Goal: Task Accomplishment & Management: Complete application form

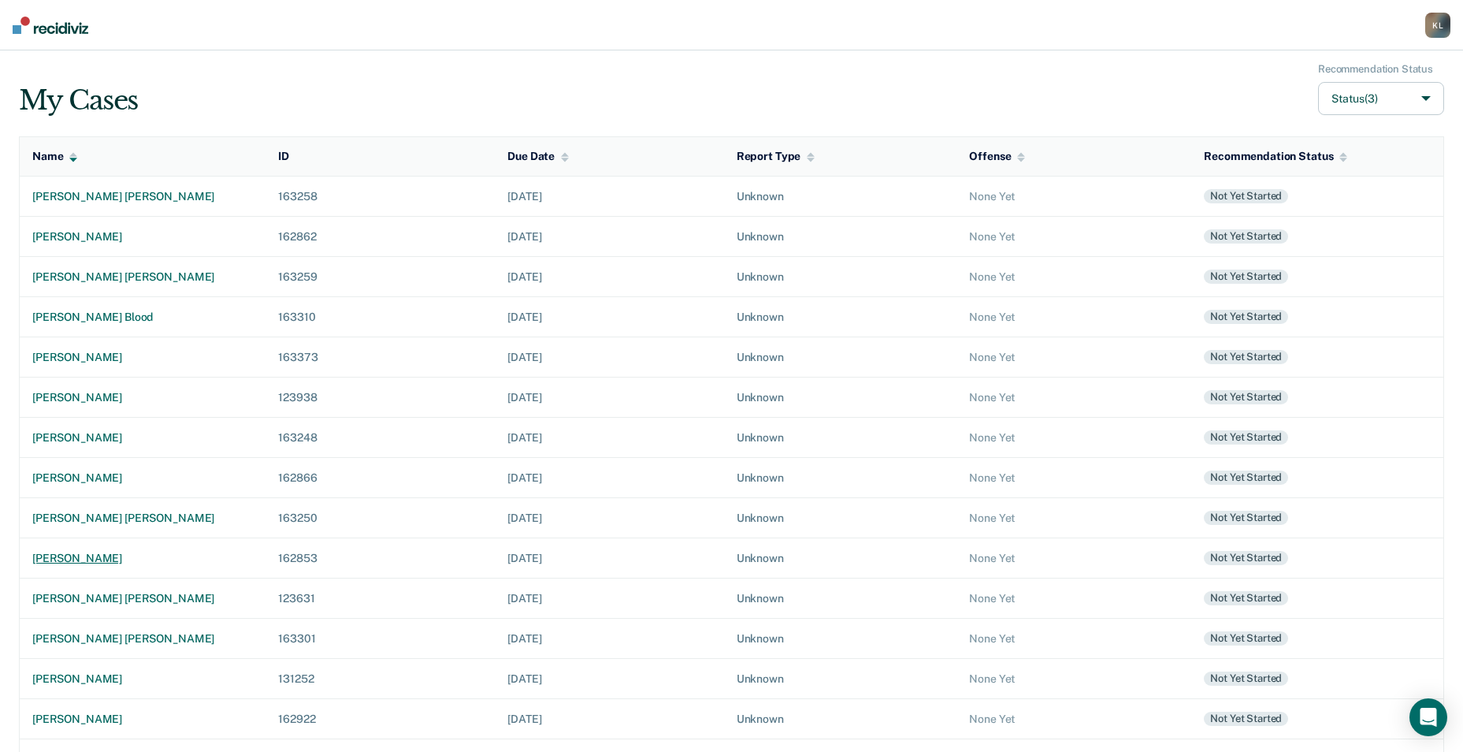
click at [73, 563] on div "[PERSON_NAME]" at bounding box center [142, 558] width 221 height 13
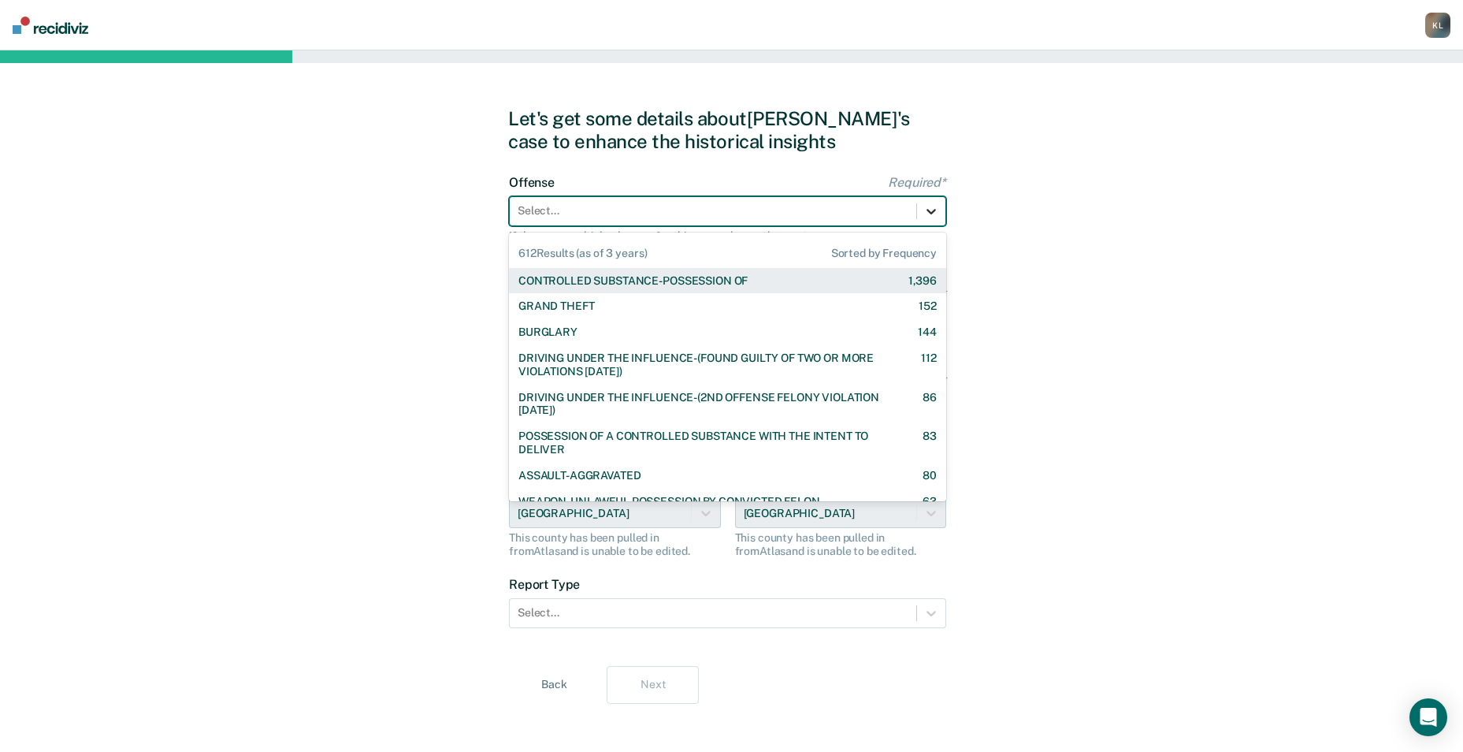
click at [936, 210] on icon at bounding box center [931, 211] width 16 height 16
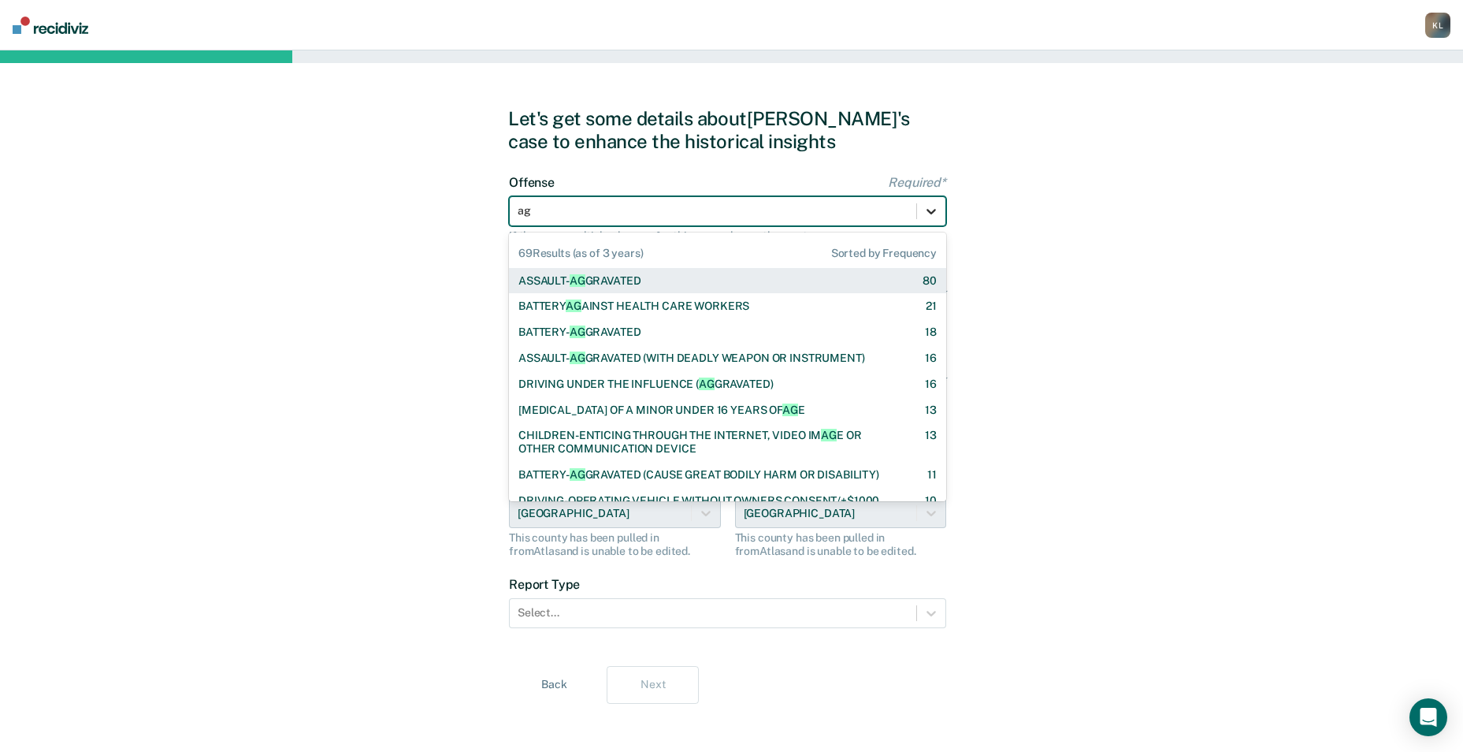
type input "agg"
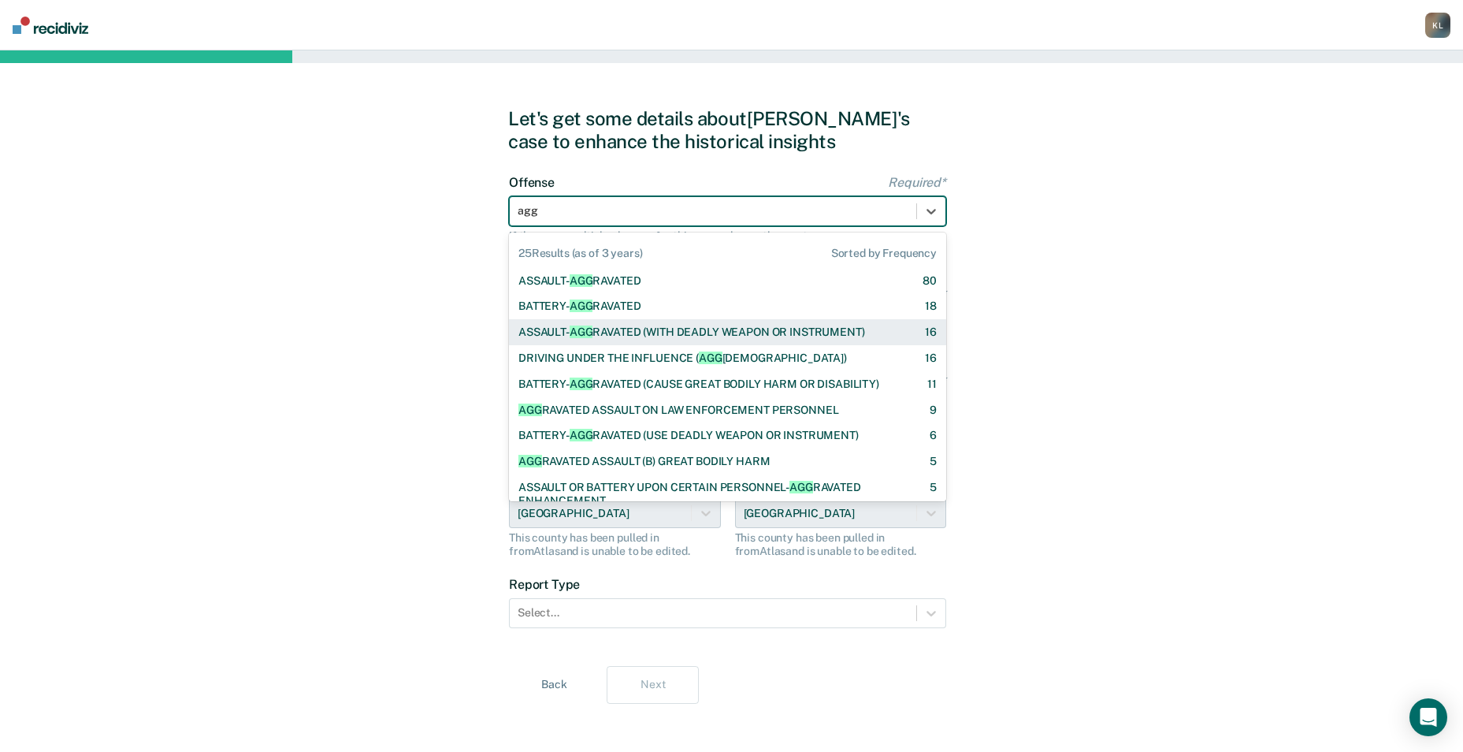
click at [775, 337] on div "ASSAULT- AGG RAVATED (WITH DEADLY WEAPON OR INSTRUMENT)" at bounding box center [691, 331] width 347 height 13
checkbox input "true"
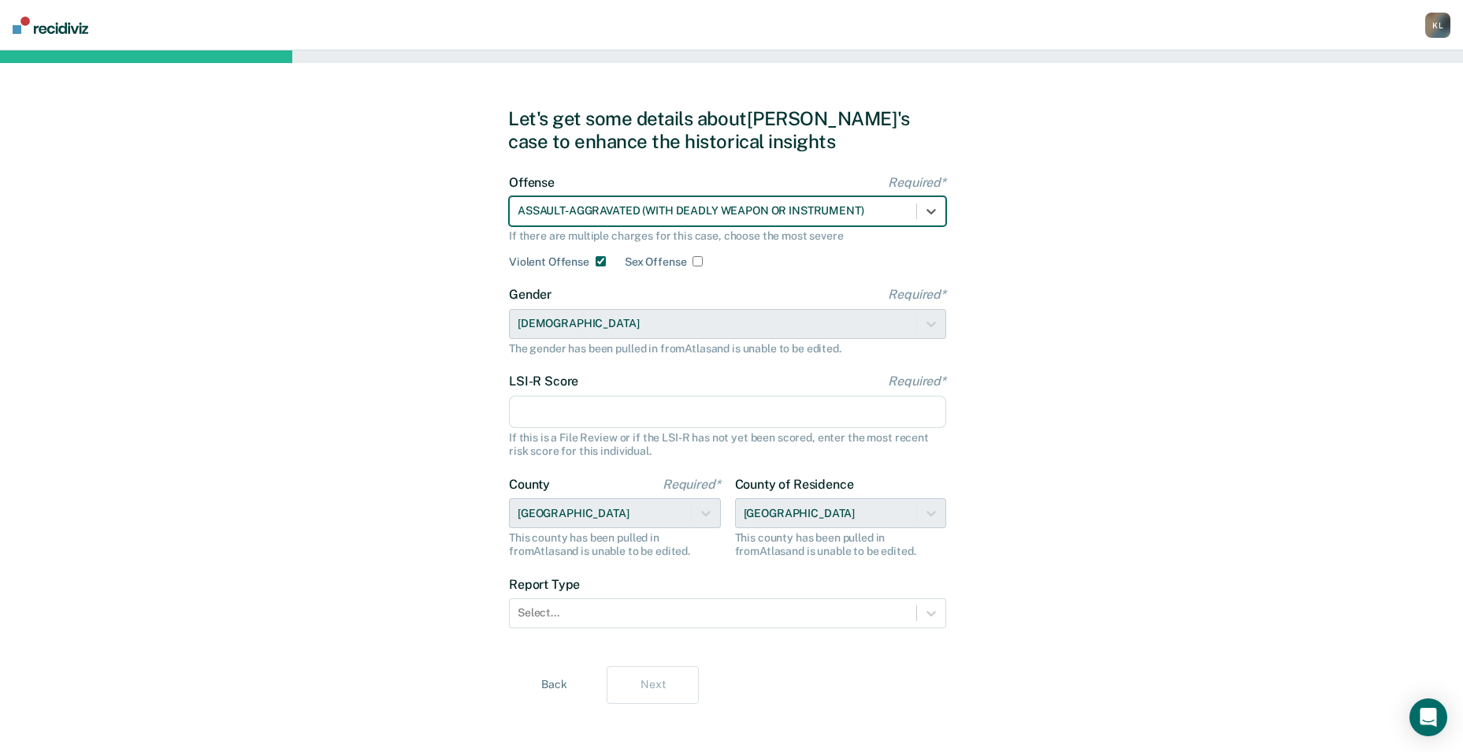
click at [733, 408] on input "LSI-R Score Required*" at bounding box center [727, 412] width 437 height 33
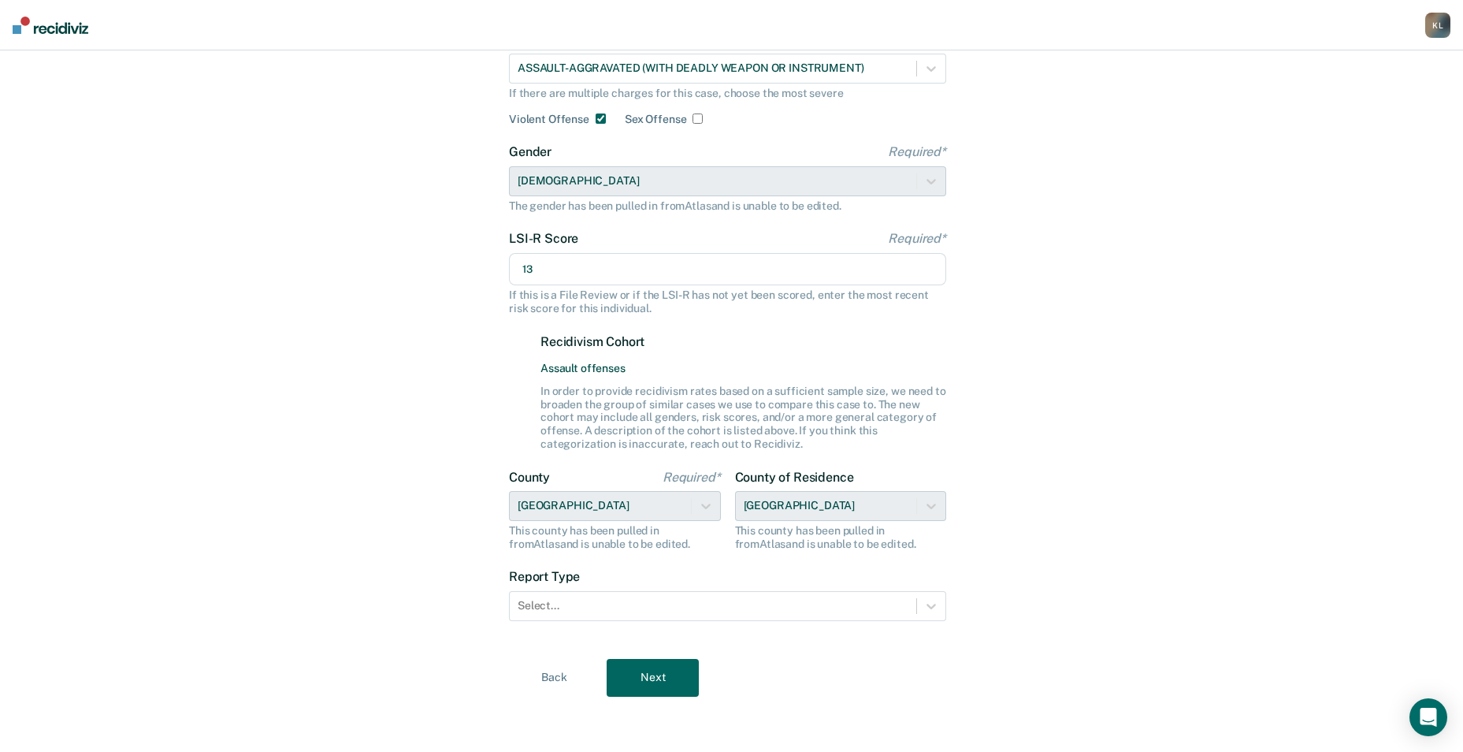
scroll to position [144, 0]
type input "13"
click at [938, 609] on icon at bounding box center [931, 604] width 16 height 16
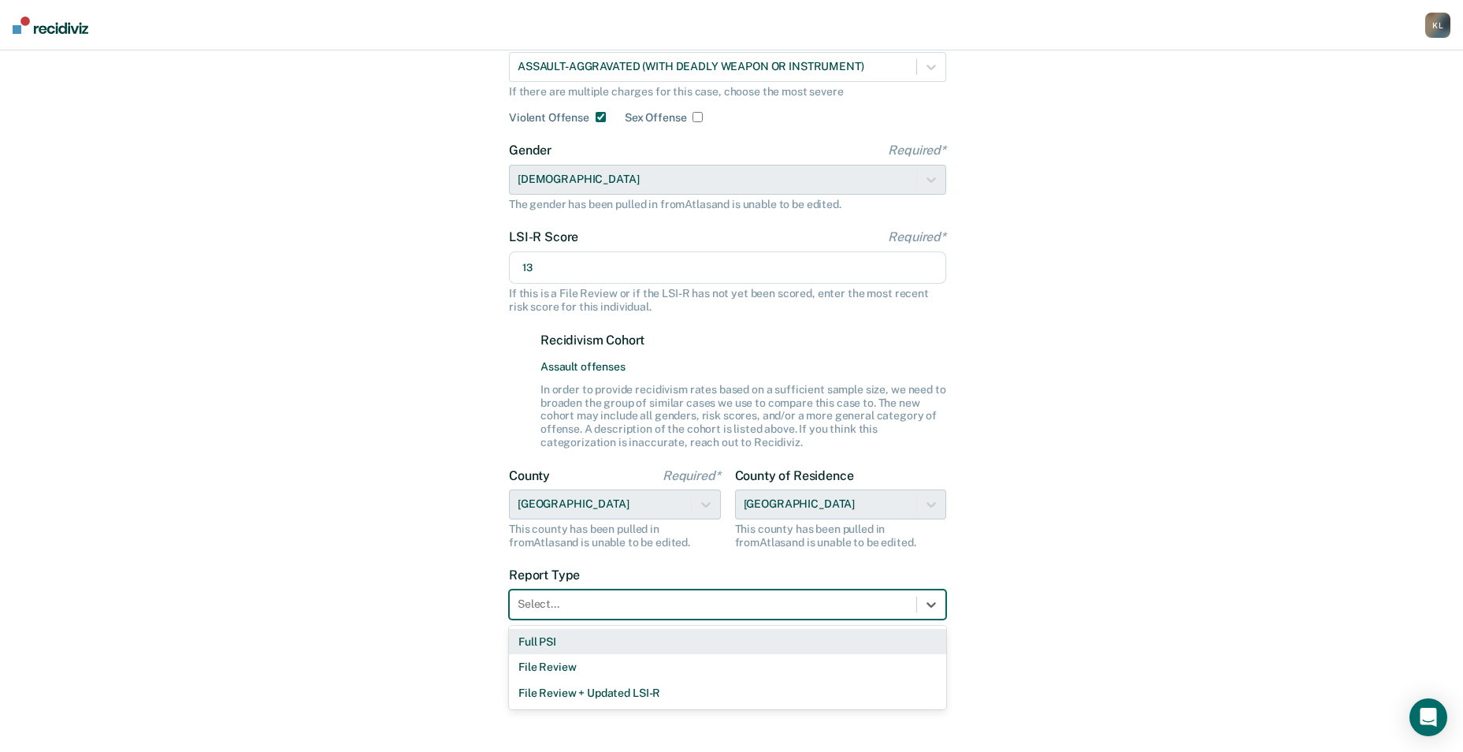
click at [524, 633] on div "Full PSI" at bounding box center [727, 642] width 437 height 26
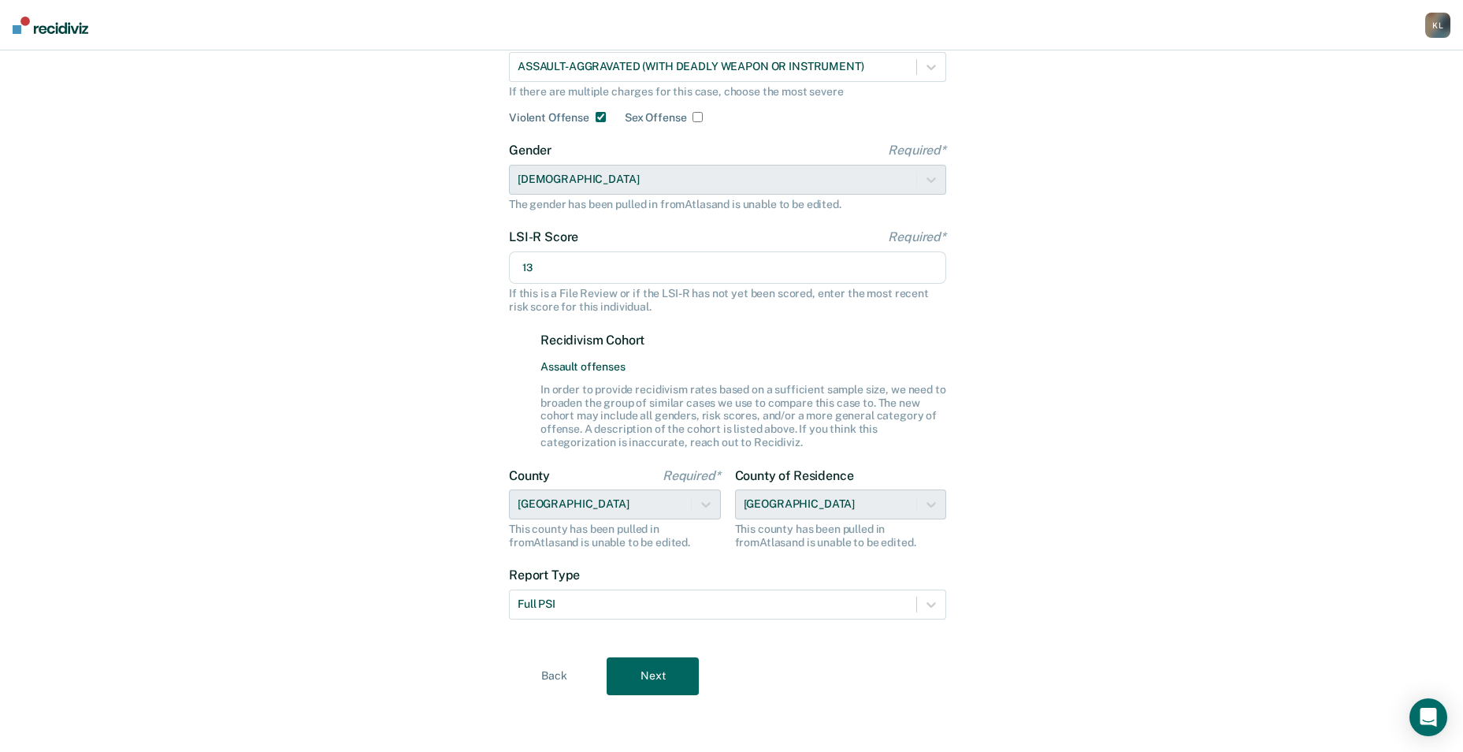
click at [653, 682] on button "Next" at bounding box center [653, 676] width 92 height 38
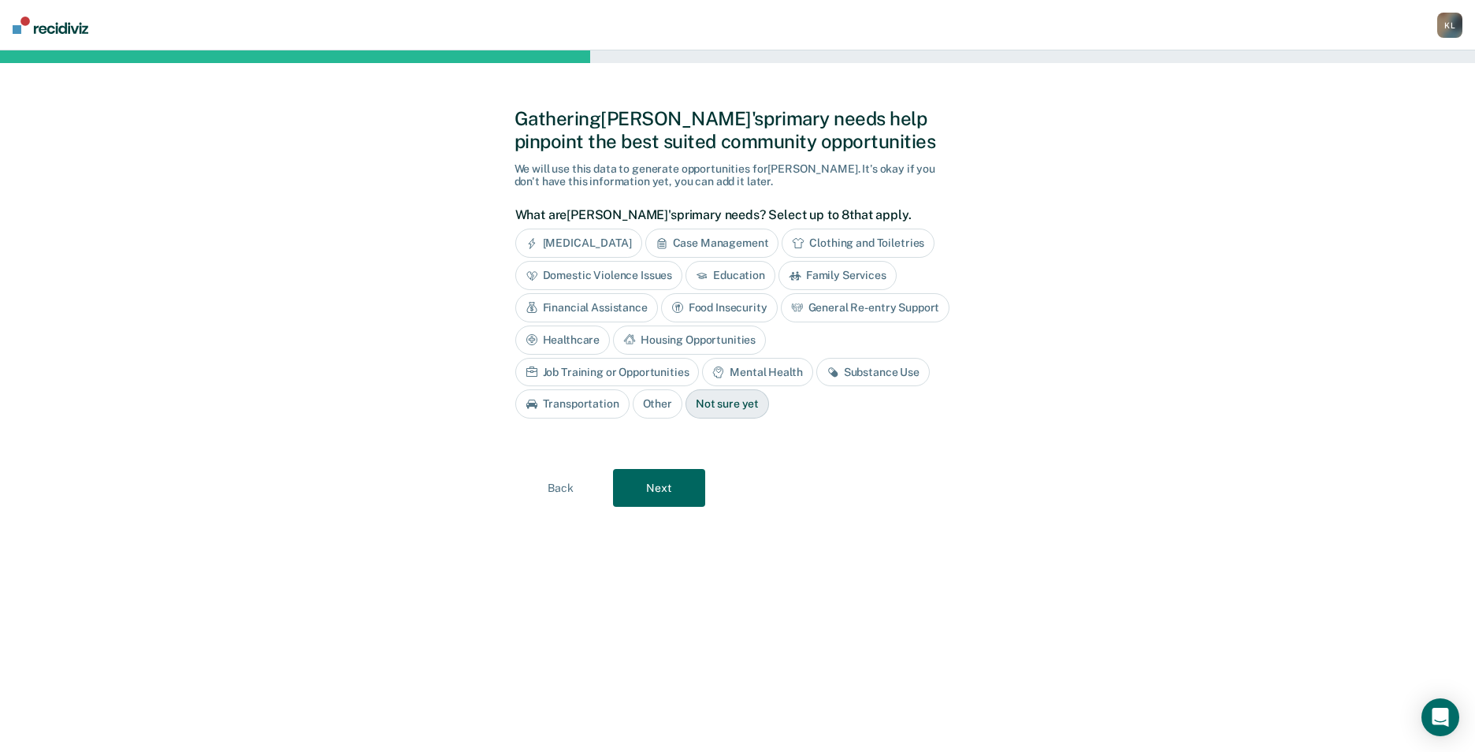
click at [566, 240] on div "[MEDICAL_DATA]" at bounding box center [578, 242] width 127 height 29
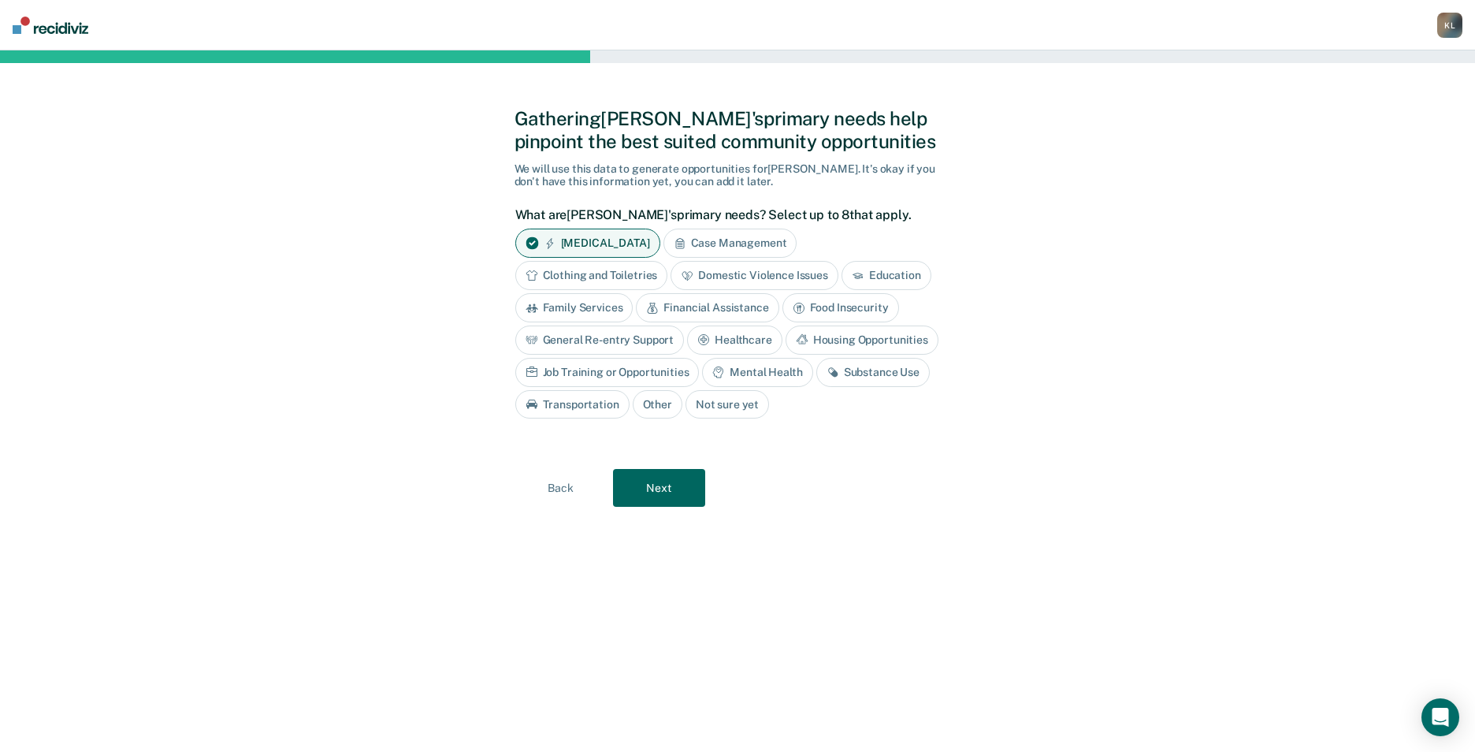
click at [672, 493] on button "Next" at bounding box center [659, 488] width 92 height 38
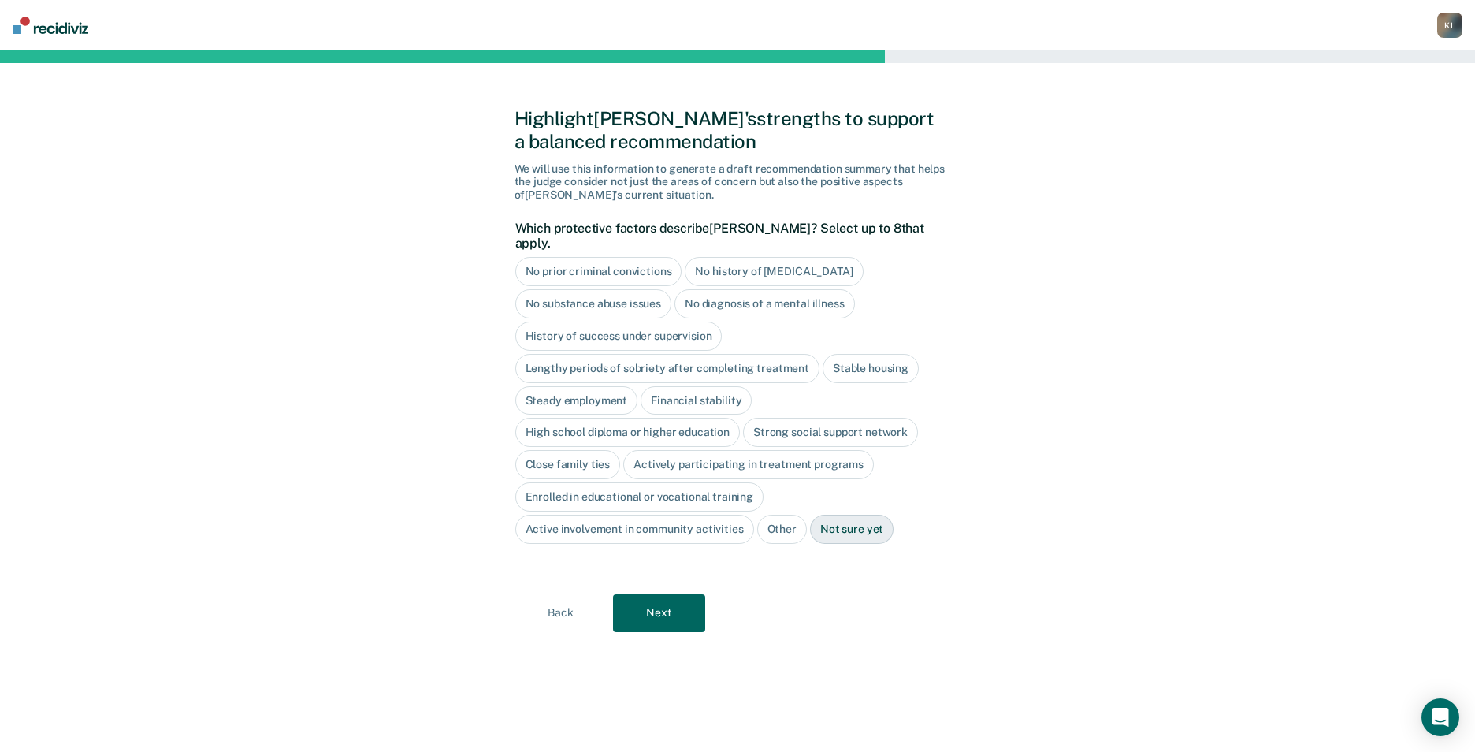
click at [771, 260] on div "No history of [MEDICAL_DATA]" at bounding box center [774, 271] width 178 height 29
click at [629, 289] on div "No substance abuse issues" at bounding box center [593, 303] width 157 height 29
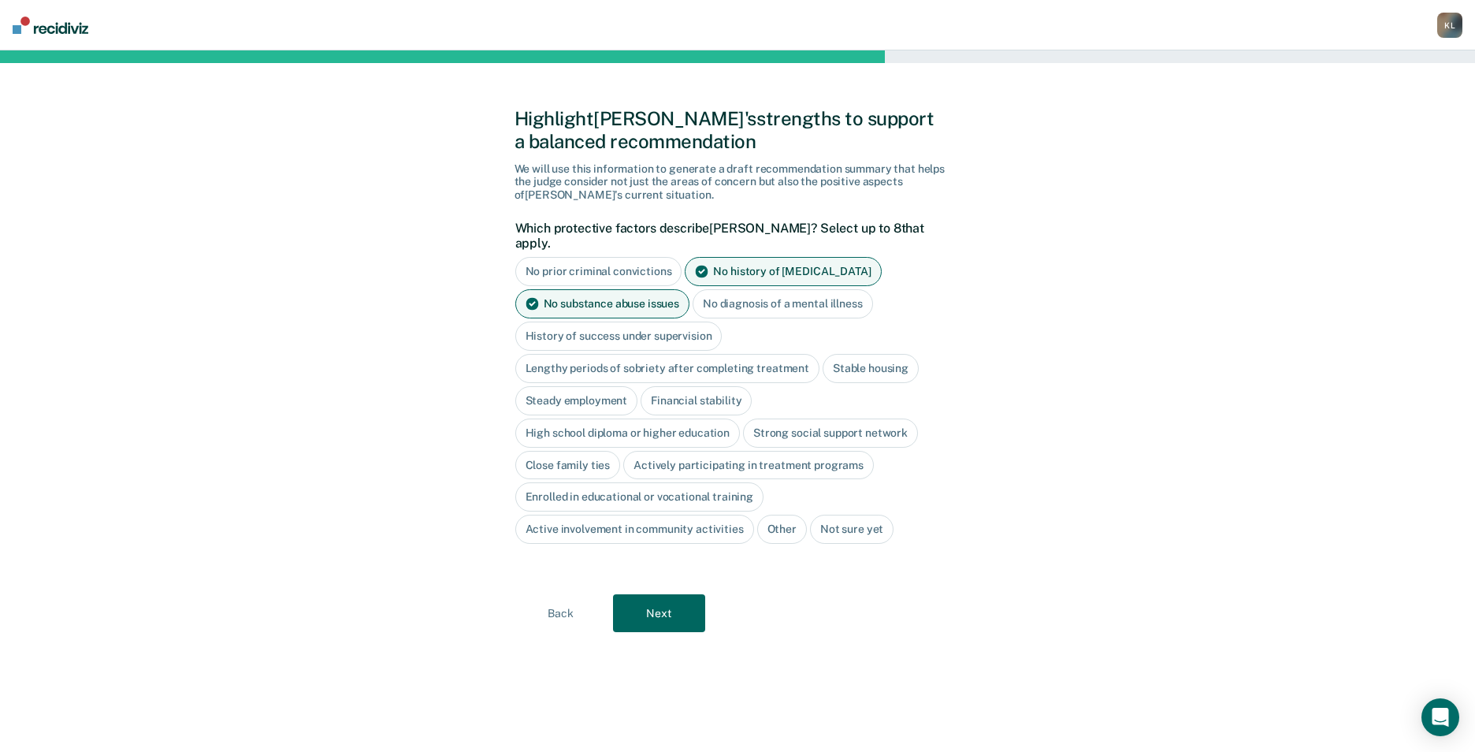
click at [629, 289] on div "No substance abuse issues" at bounding box center [602, 303] width 175 height 29
click at [874, 354] on div "Stable housing" at bounding box center [871, 368] width 96 height 29
click at [566, 386] on div "Steady employment" at bounding box center [576, 400] width 123 height 29
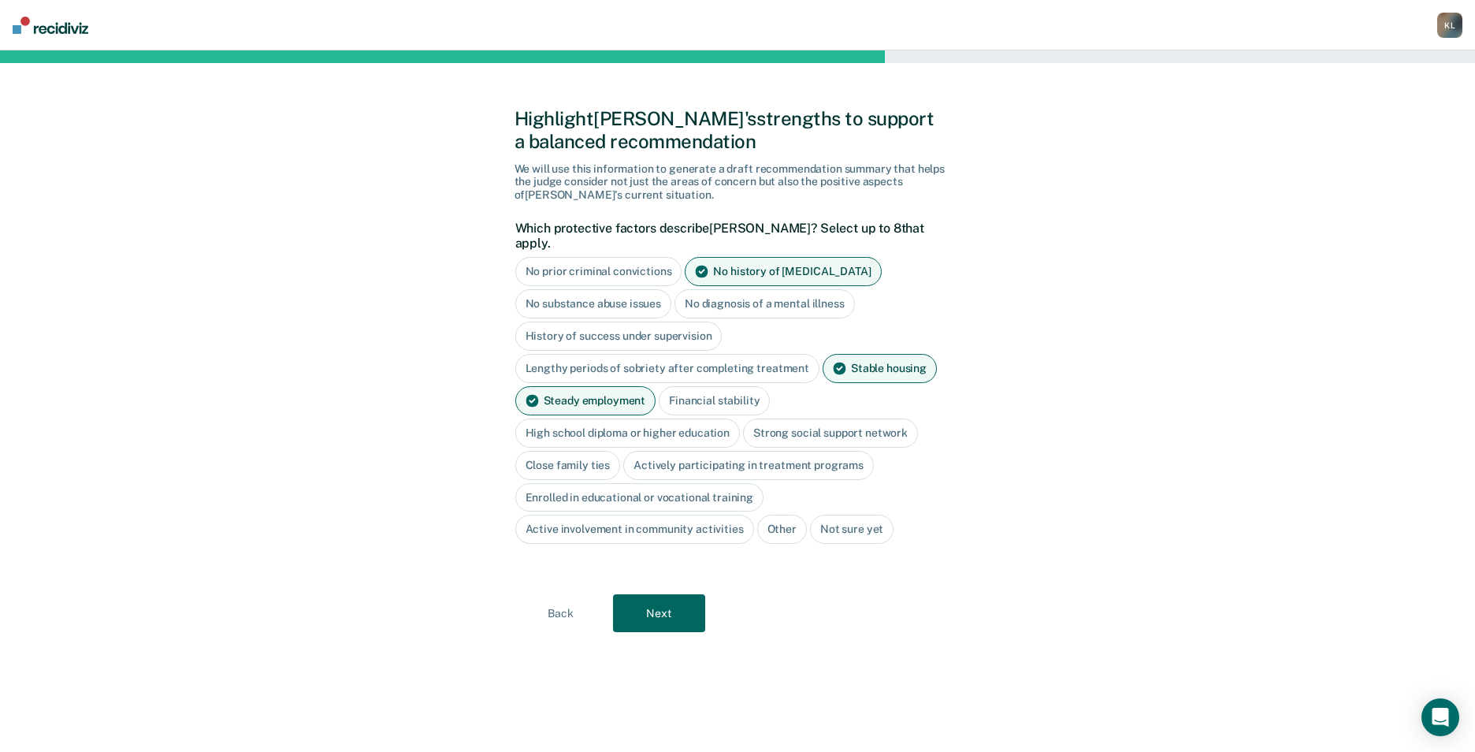
click at [689, 388] on div "Financial stability" at bounding box center [714, 400] width 111 height 29
click at [678, 418] on div "High school diploma or higher education" at bounding box center [627, 432] width 225 height 29
click at [782, 418] on div "Strong social support network" at bounding box center [848, 432] width 175 height 29
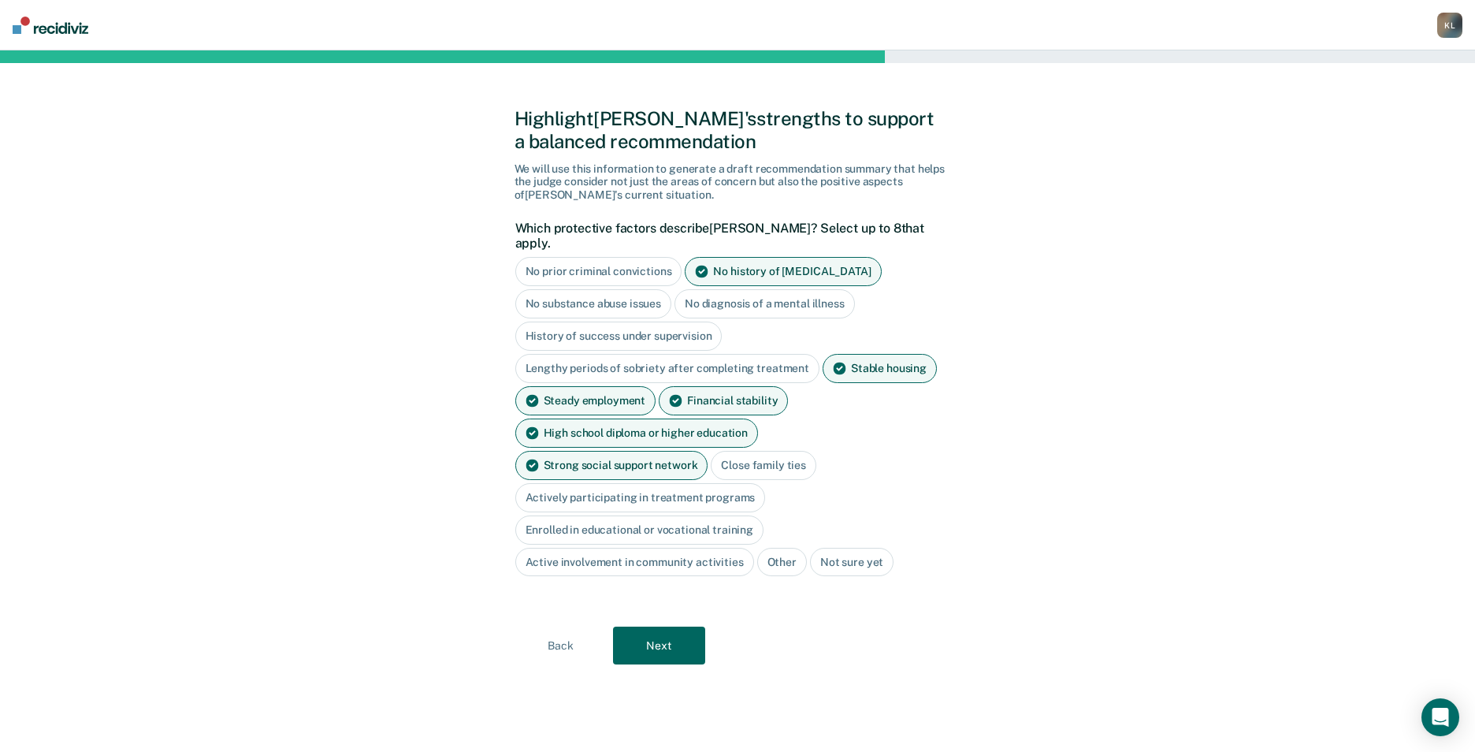
click at [645, 626] on button "Next" at bounding box center [659, 645] width 92 height 38
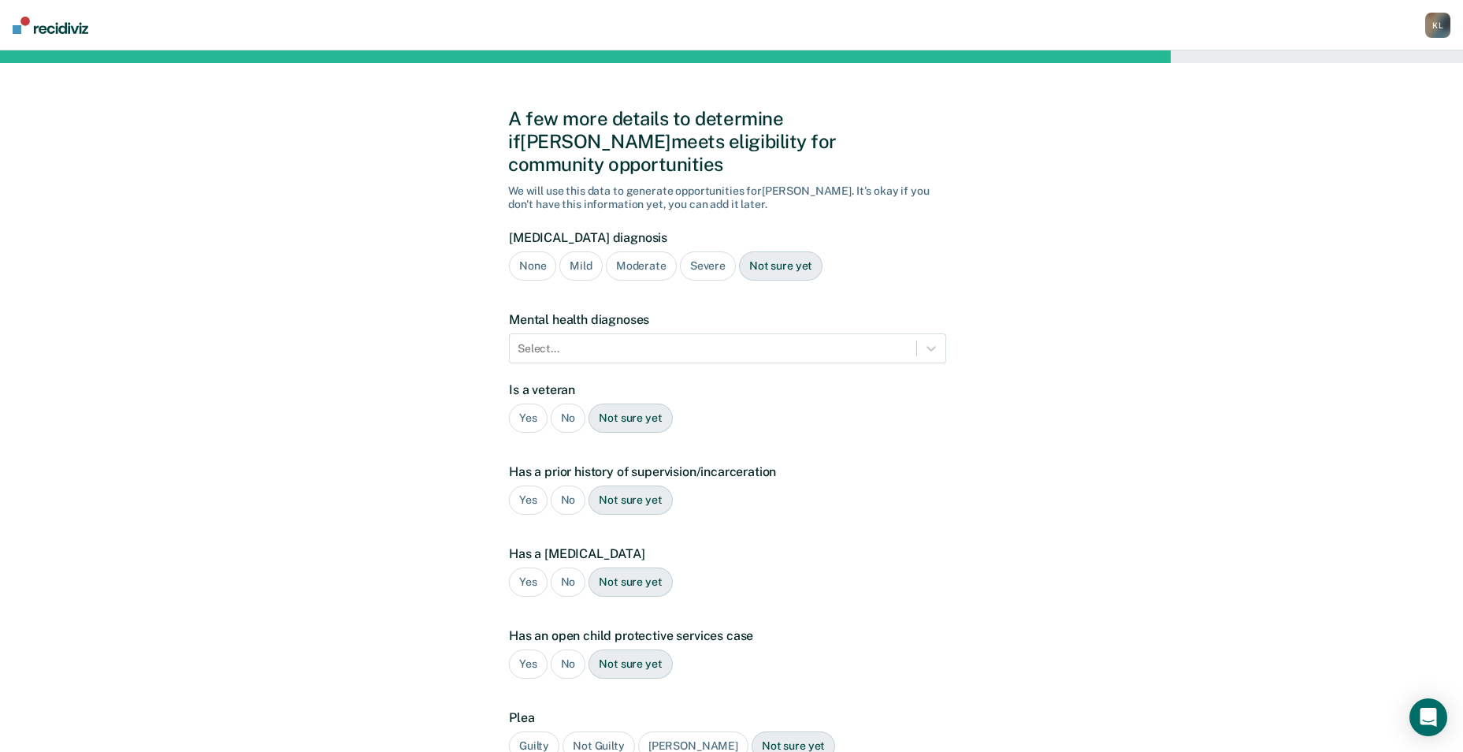
click at [537, 251] on div "None" at bounding box center [532, 265] width 47 height 29
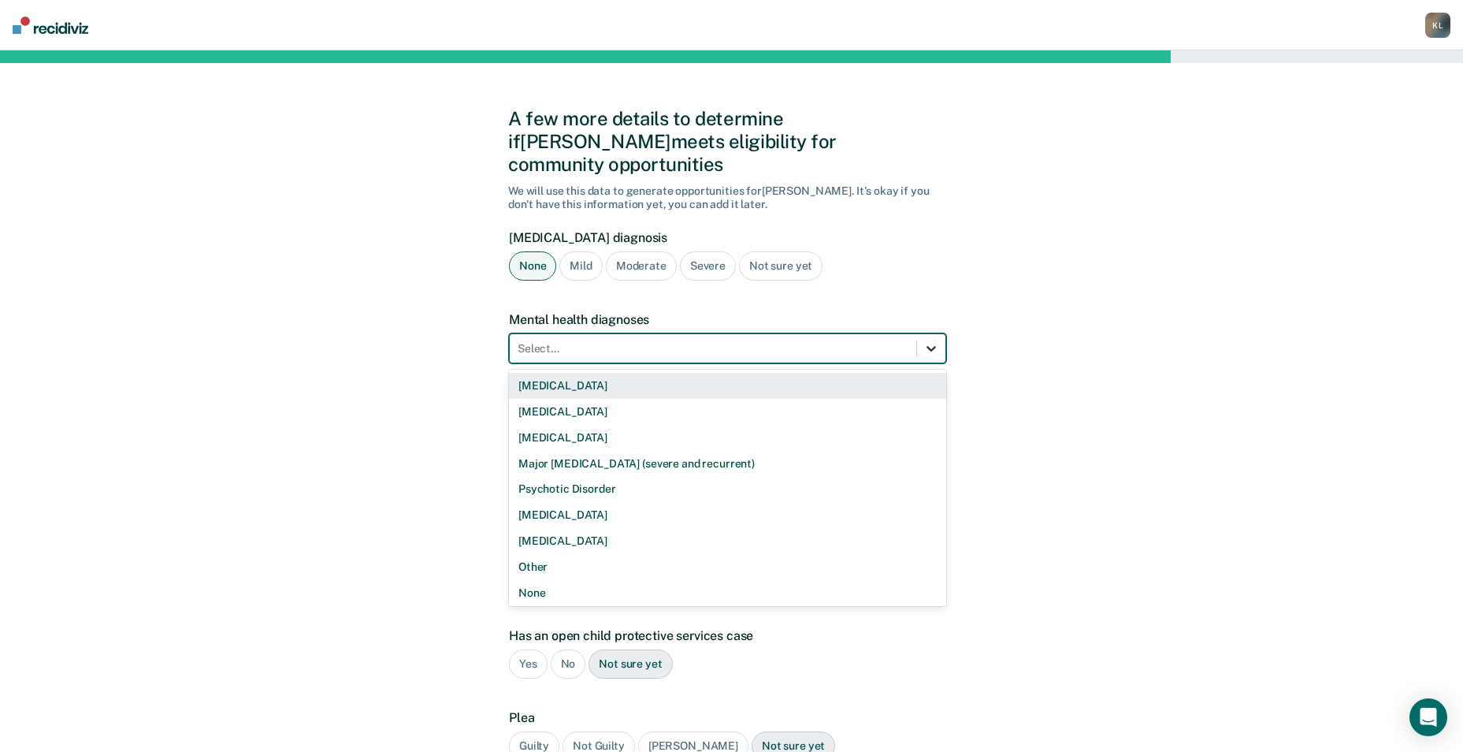
click at [921, 334] on div at bounding box center [931, 348] width 28 height 28
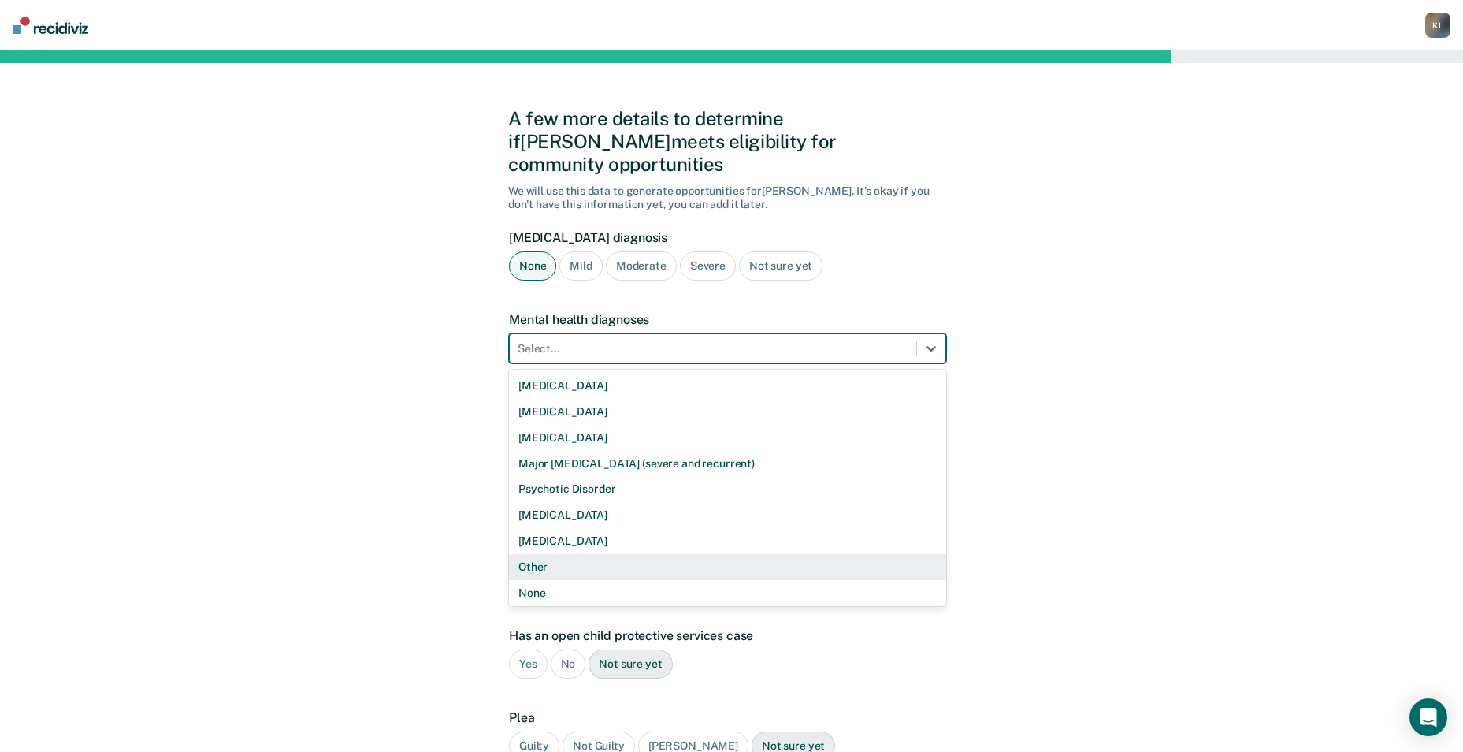
click at [533, 554] on div "Other" at bounding box center [727, 567] width 437 height 26
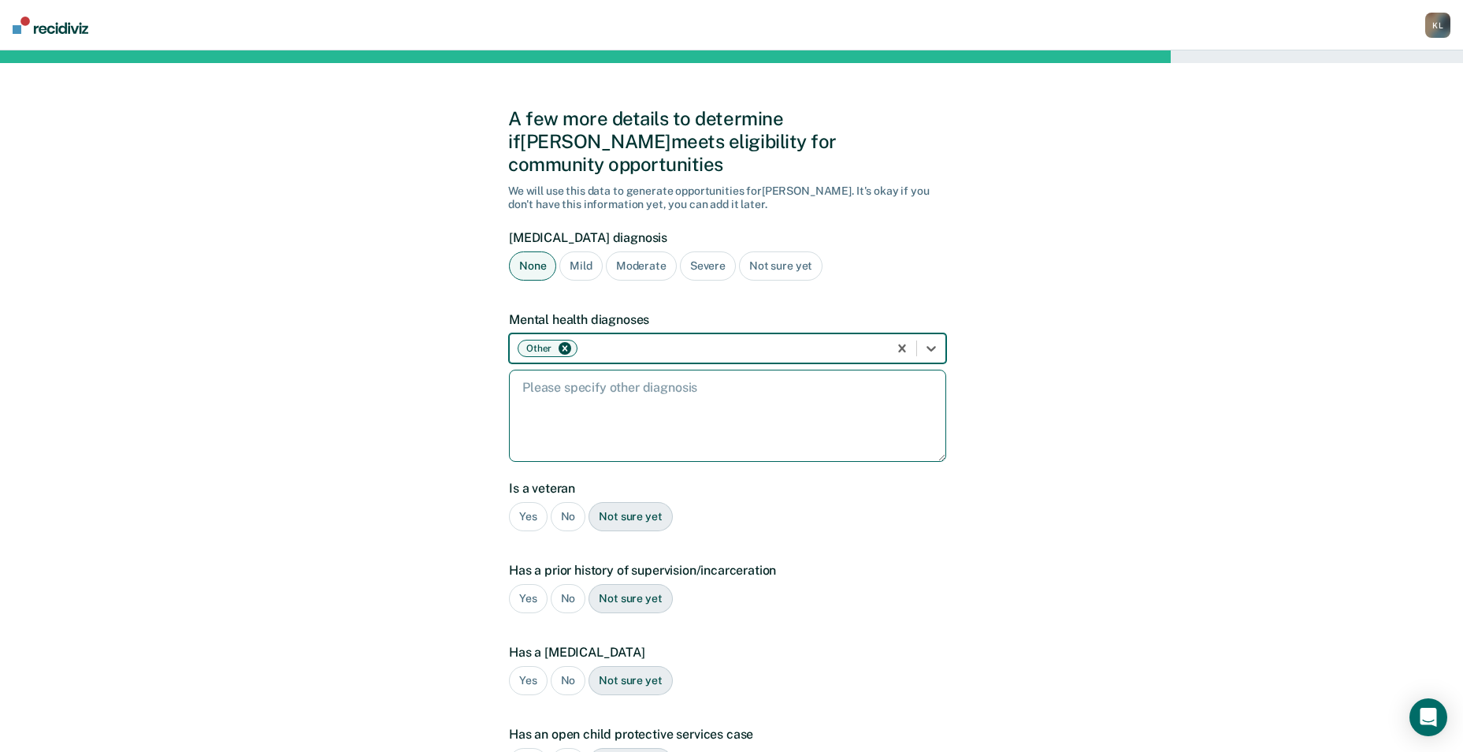
click at [649, 412] on textarea at bounding box center [727, 416] width 437 height 92
type textarea "[MEDICAL_DATA] and [MEDICAL_DATA]"
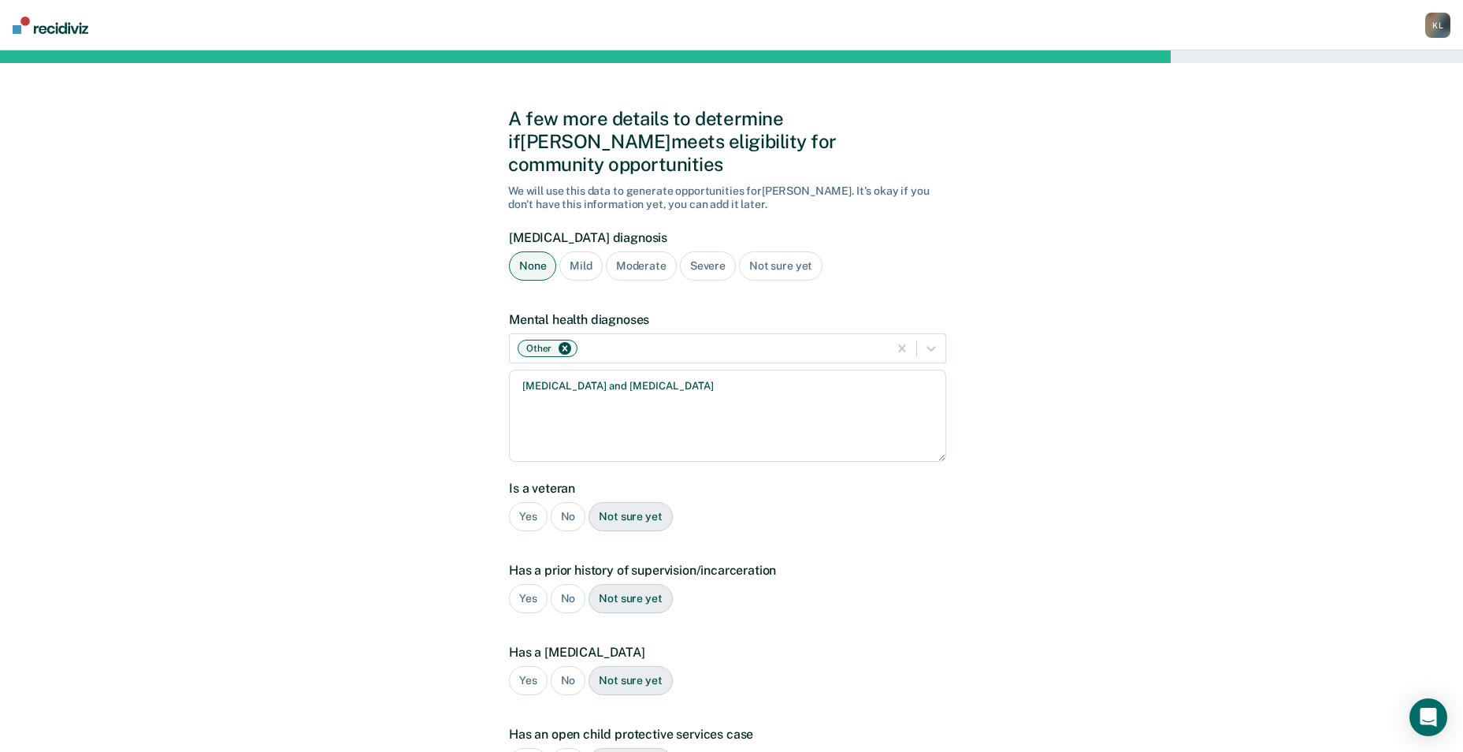
click at [1239, 447] on div "A few more details to determine if [PERSON_NAME] meets eligibility for communit…" at bounding box center [731, 526] width 1463 height 953
click at [567, 502] on div "No" at bounding box center [568, 516] width 35 height 29
click at [565, 584] on div "No" at bounding box center [568, 598] width 35 height 29
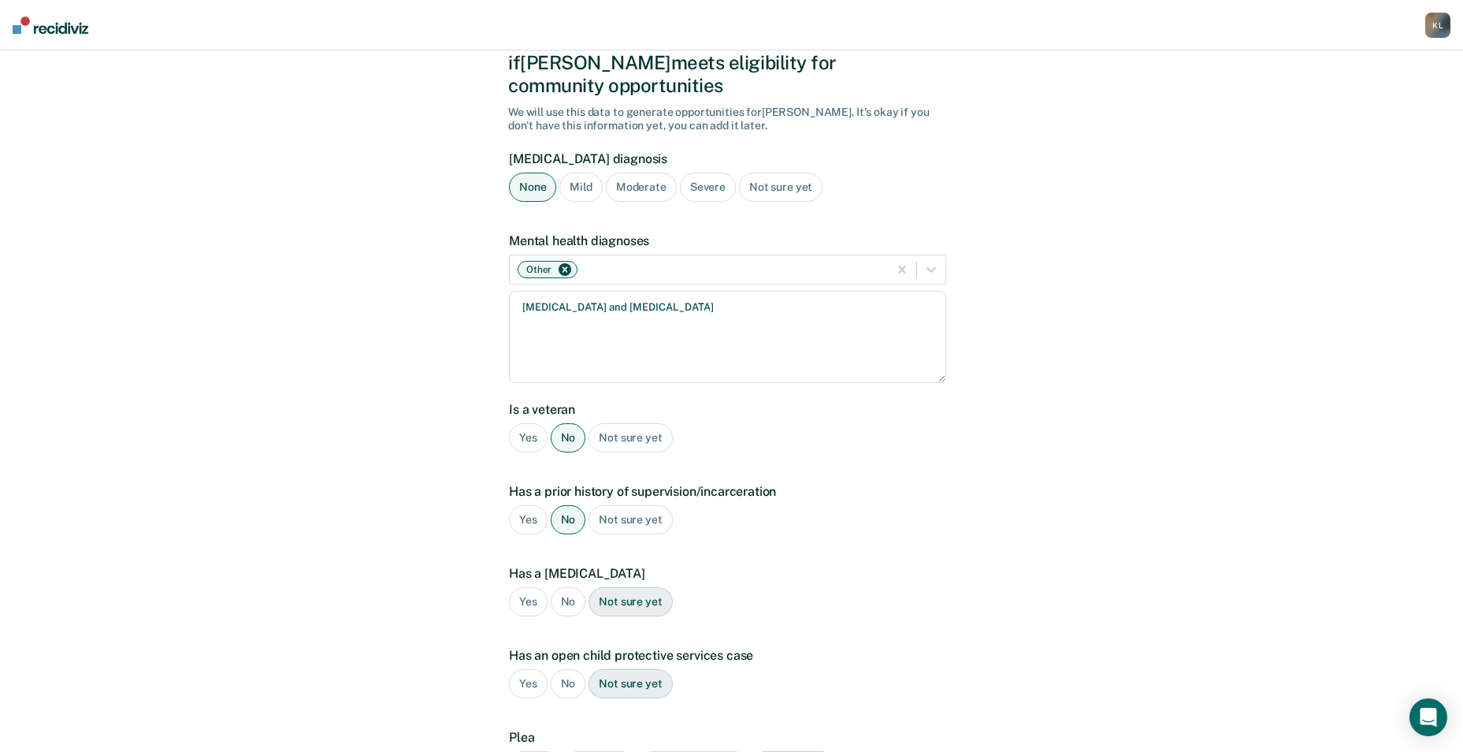
click at [563, 587] on div "No" at bounding box center [568, 601] width 35 height 29
click at [563, 669] on div "No" at bounding box center [568, 683] width 35 height 29
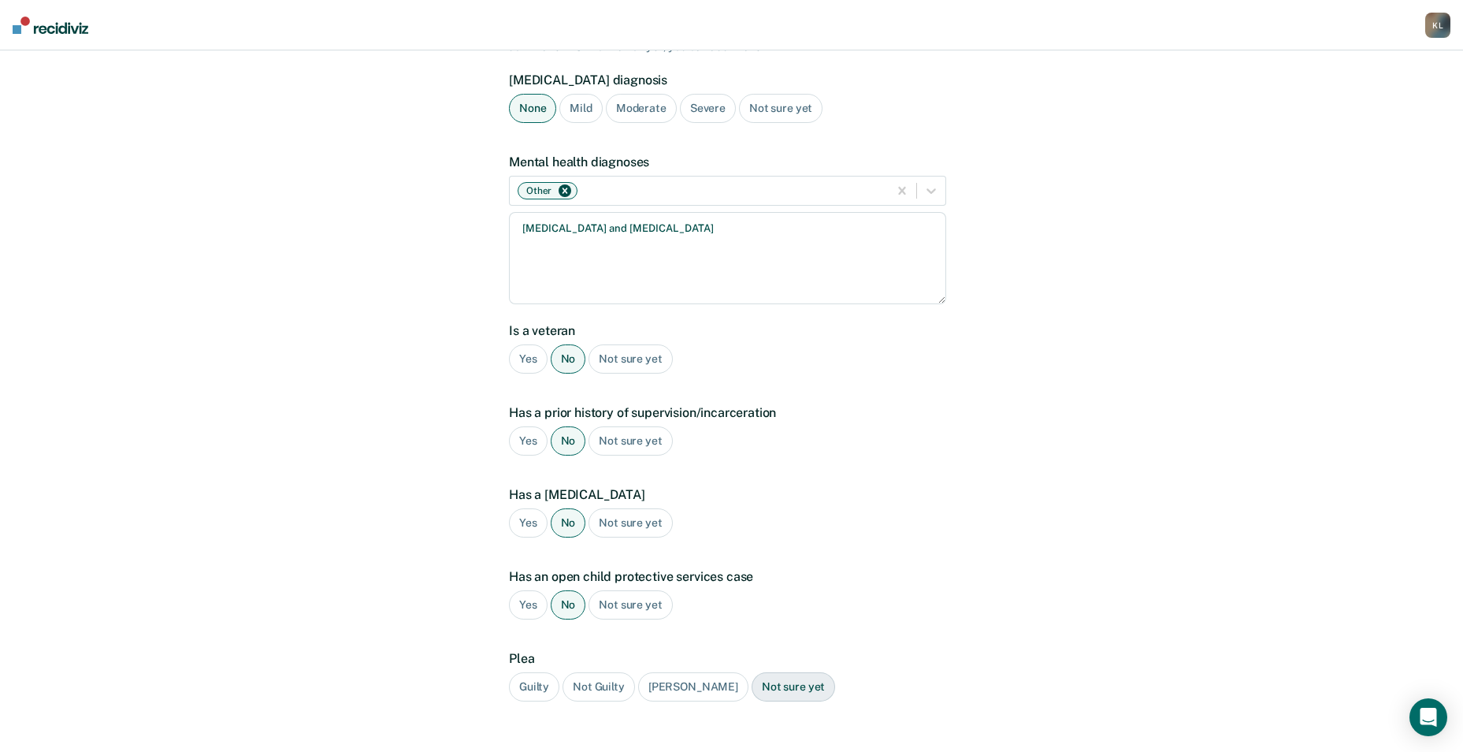
click at [522, 672] on div "Guilty" at bounding box center [534, 686] width 50 height 29
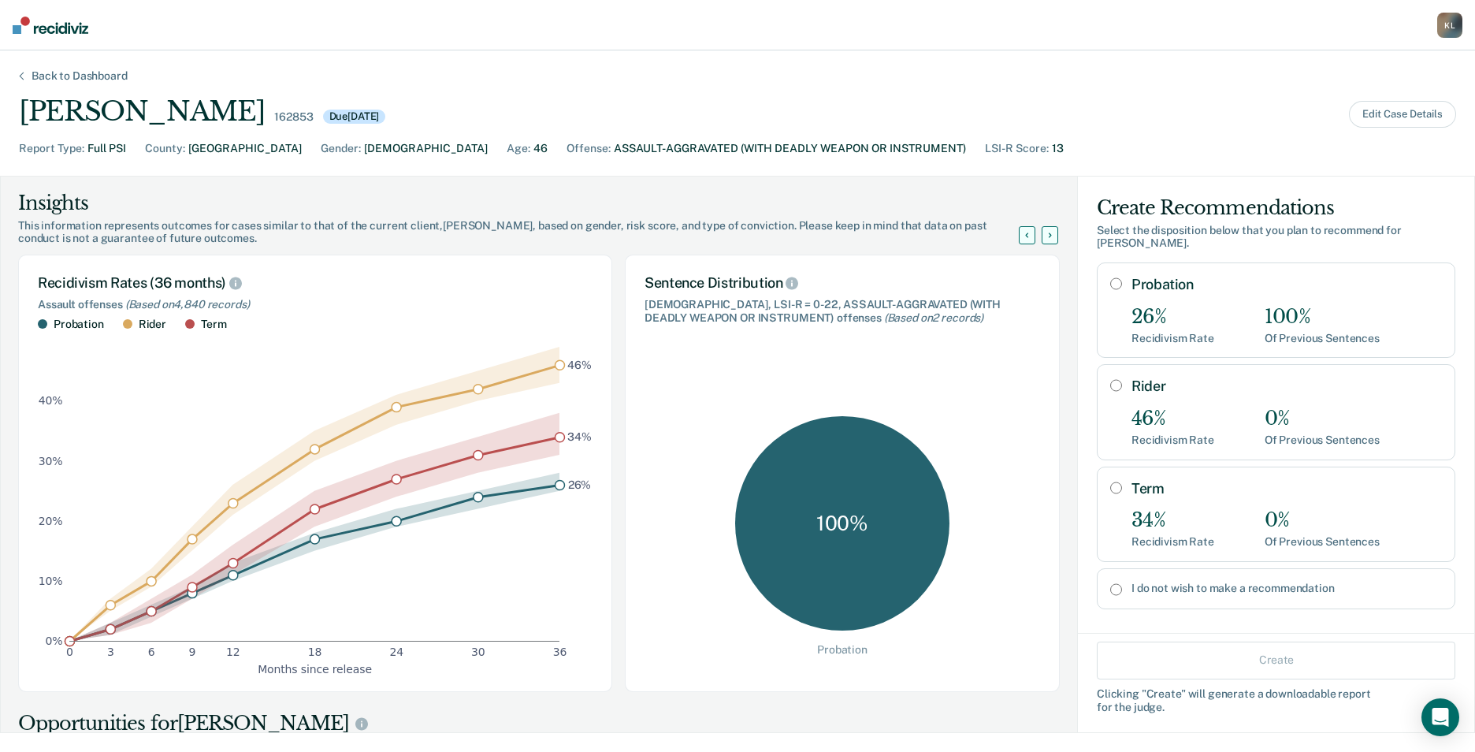
click at [1110, 282] on input "Probation" at bounding box center [1116, 283] width 12 height 13
radio input "true"
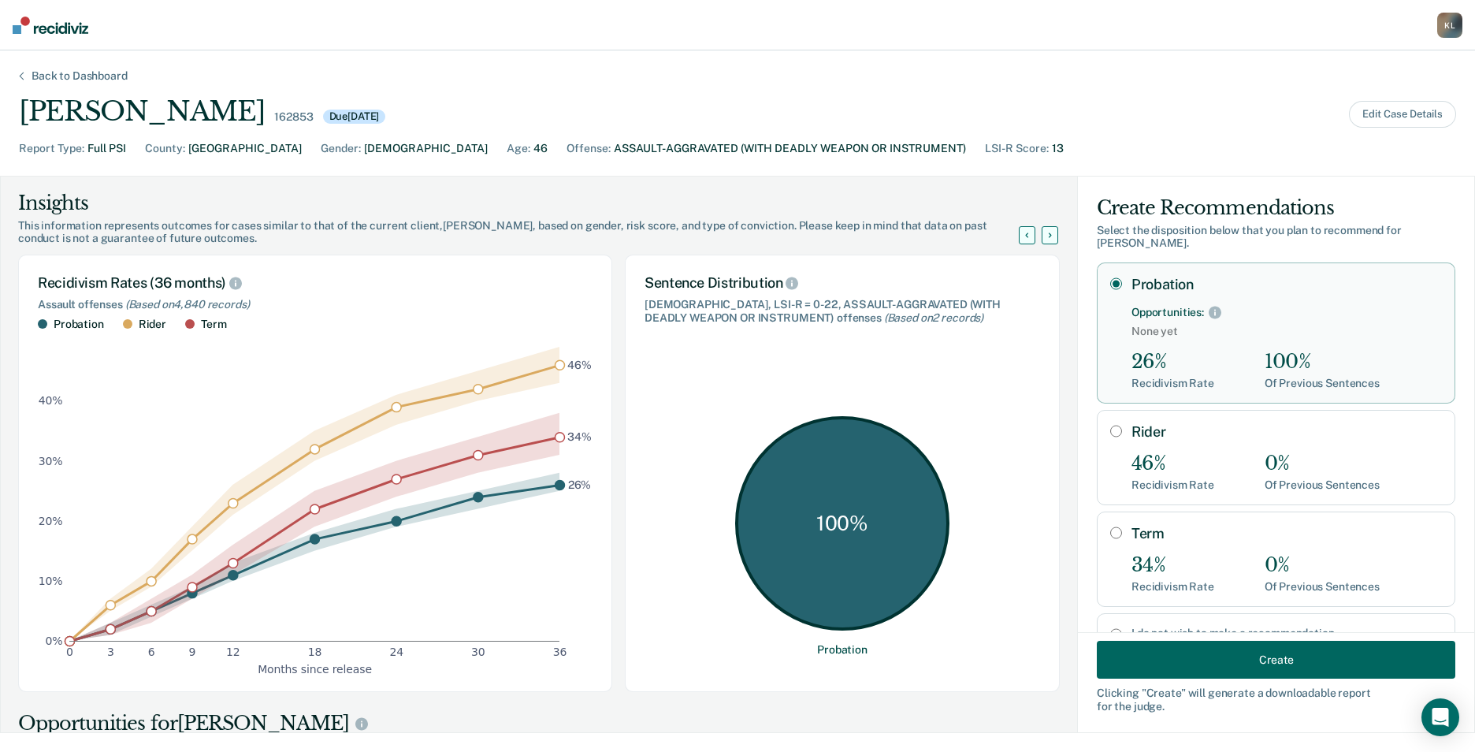
click at [1257, 662] on button "Create" at bounding box center [1276, 660] width 358 height 38
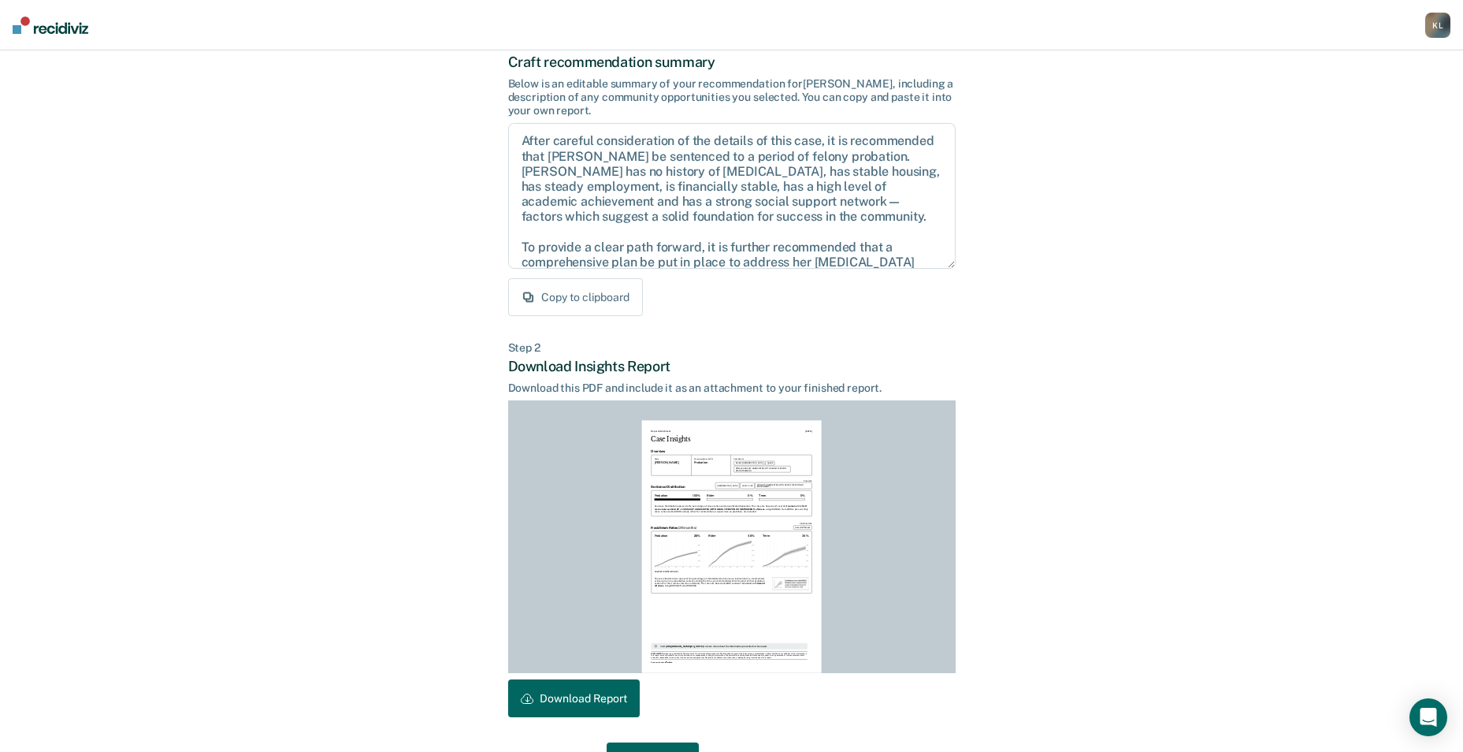
scroll to position [147, 0]
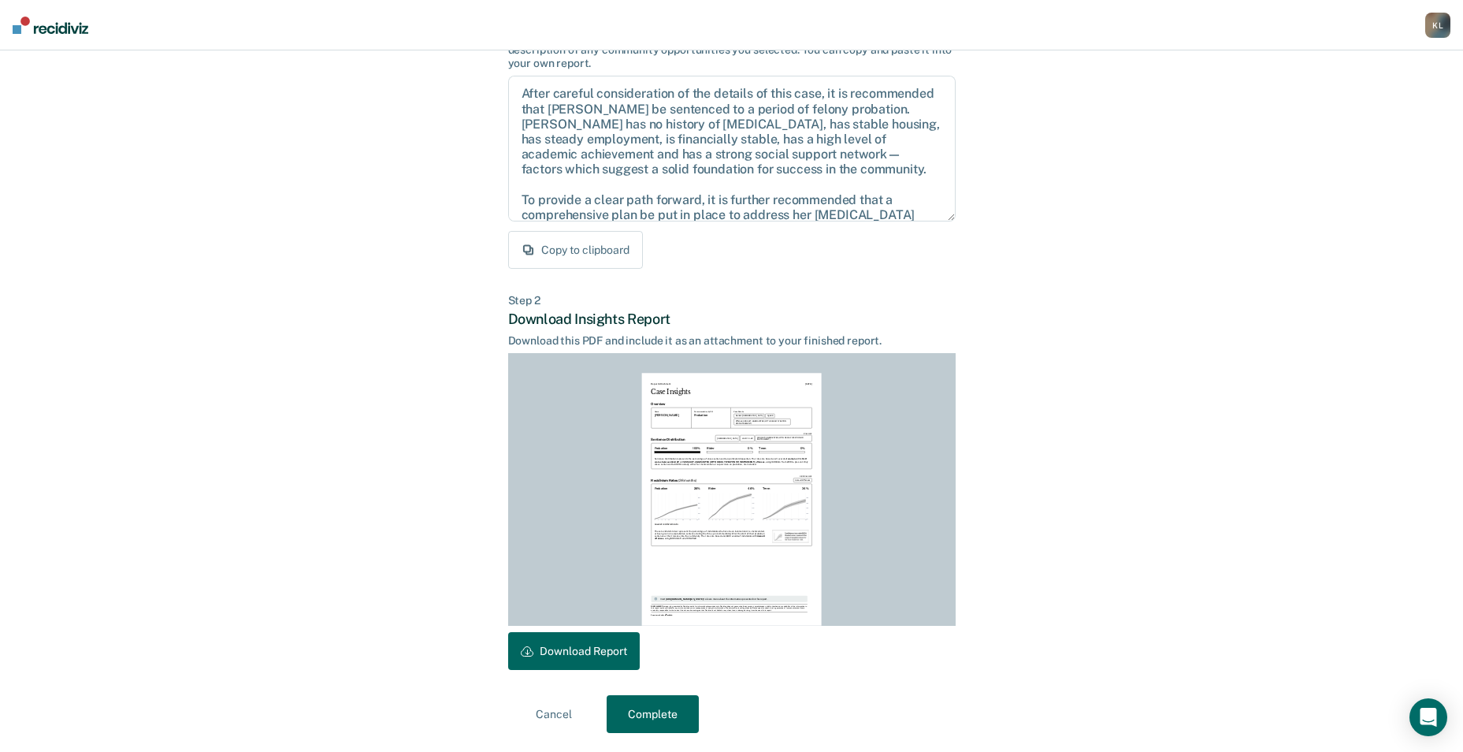
click at [553, 648] on button "Download Report" at bounding box center [574, 651] width 132 height 38
click at [656, 715] on button "Complete" at bounding box center [653, 714] width 92 height 38
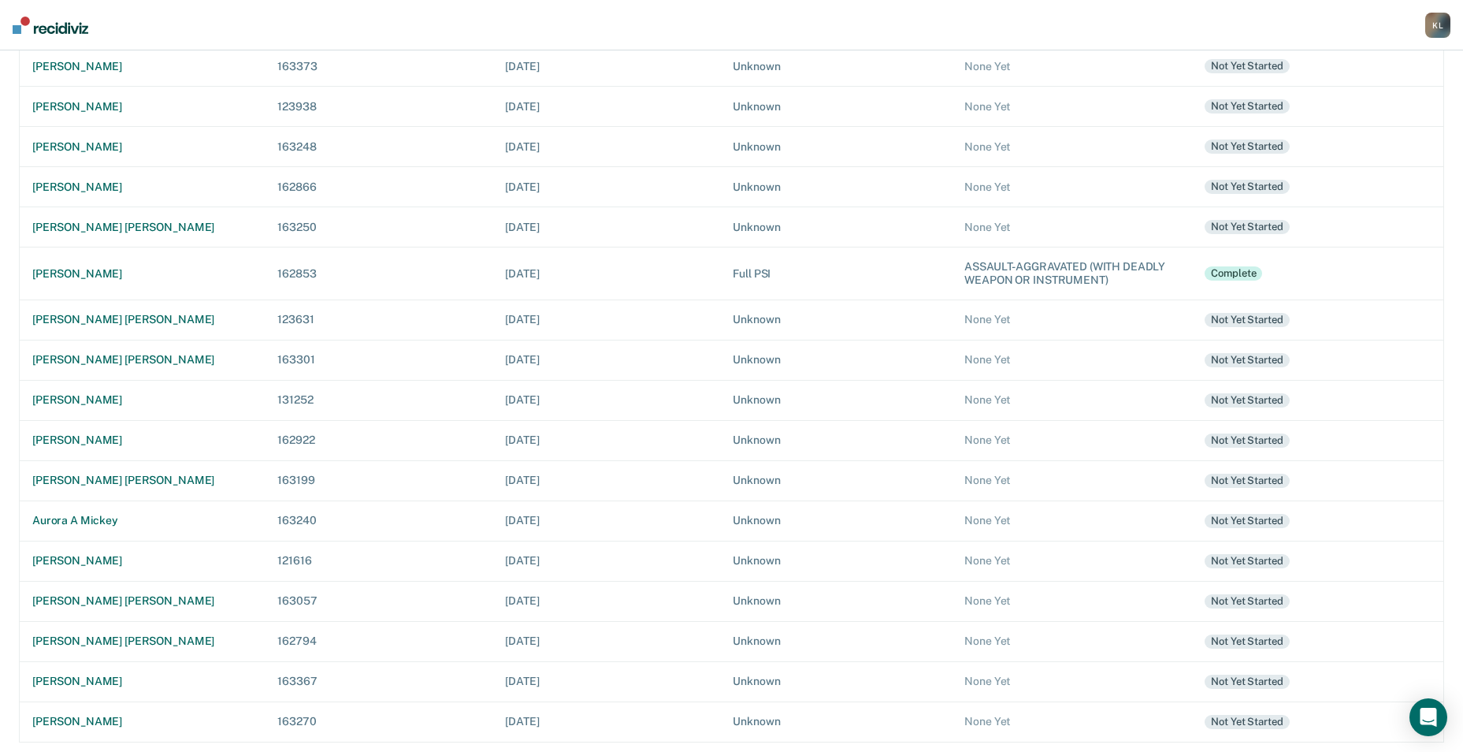
scroll to position [294, 0]
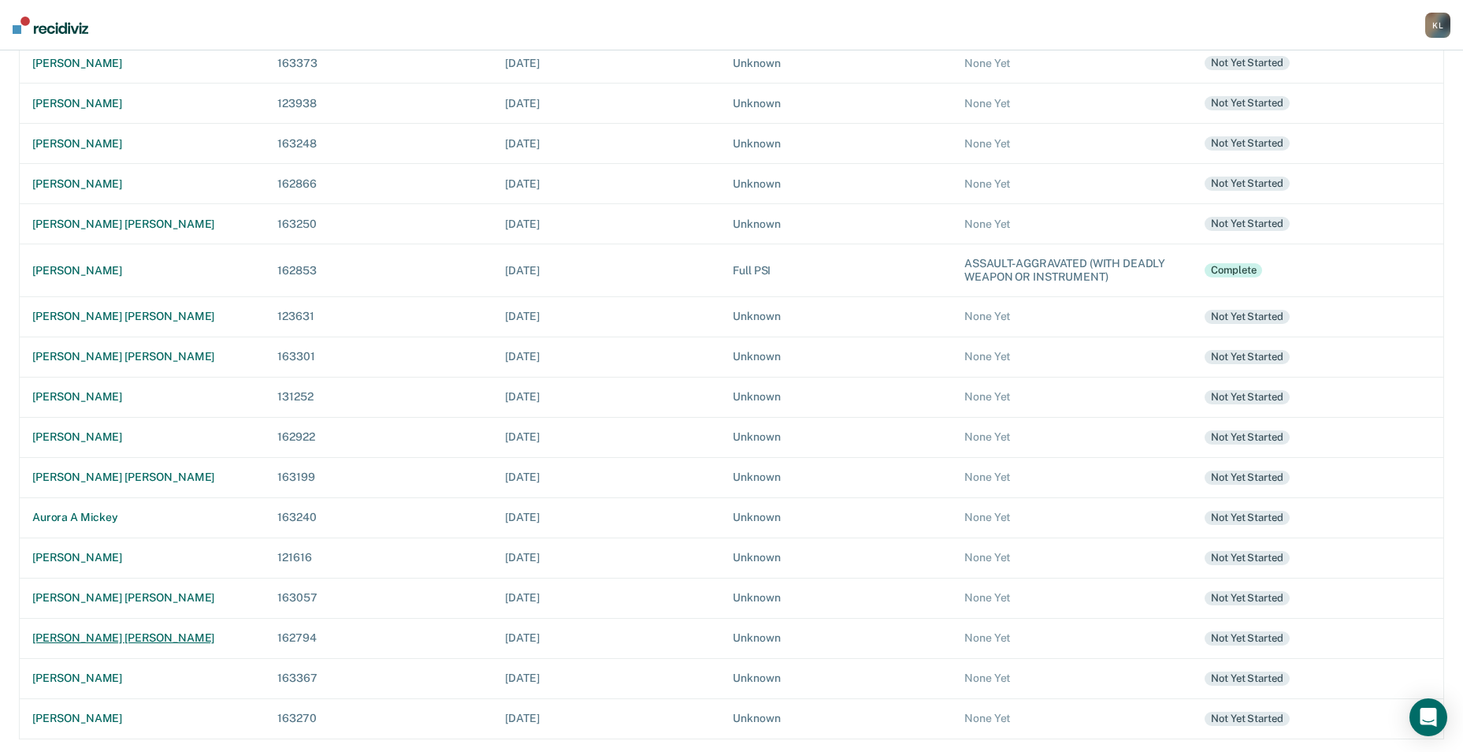
click at [68, 638] on div "[PERSON_NAME] [PERSON_NAME]" at bounding box center [142, 637] width 220 height 13
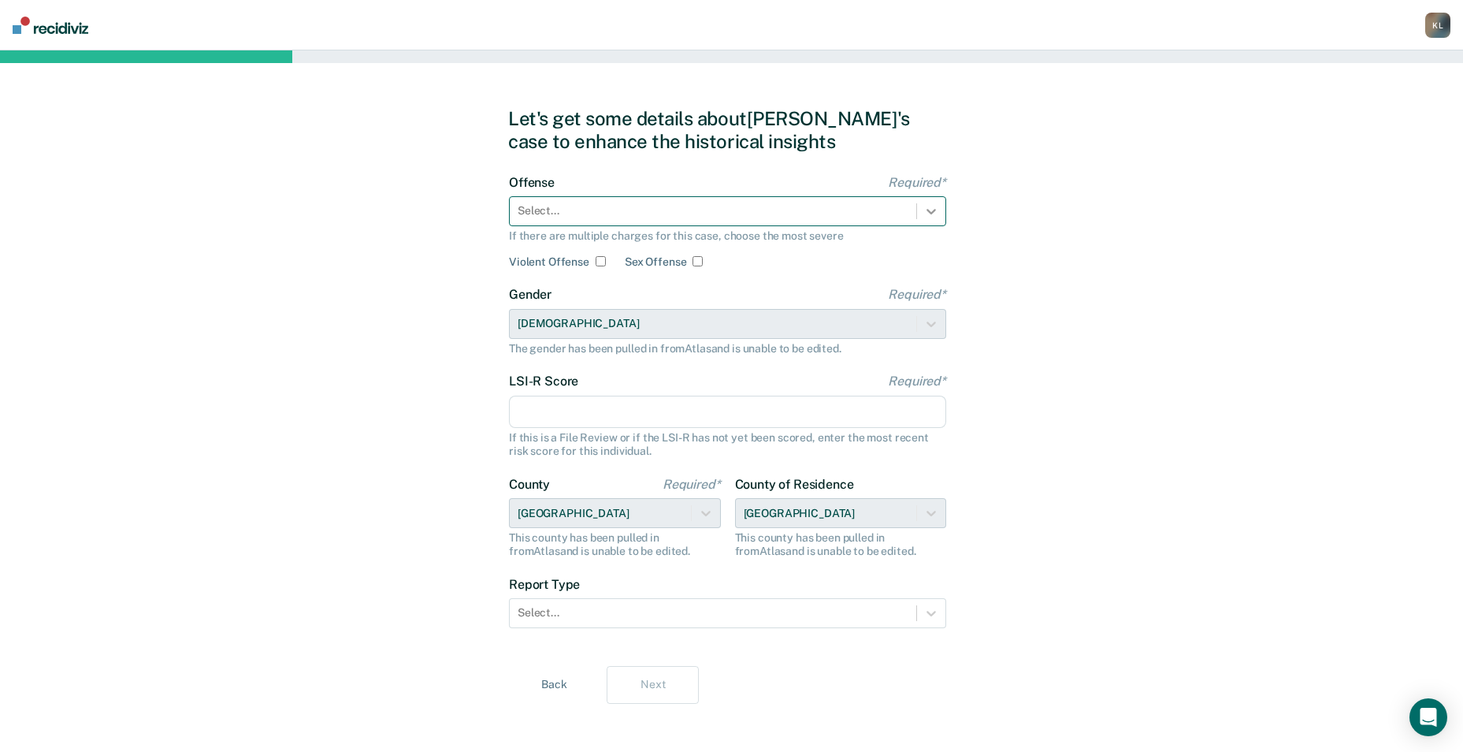
click at [931, 215] on icon at bounding box center [931, 211] width 16 height 16
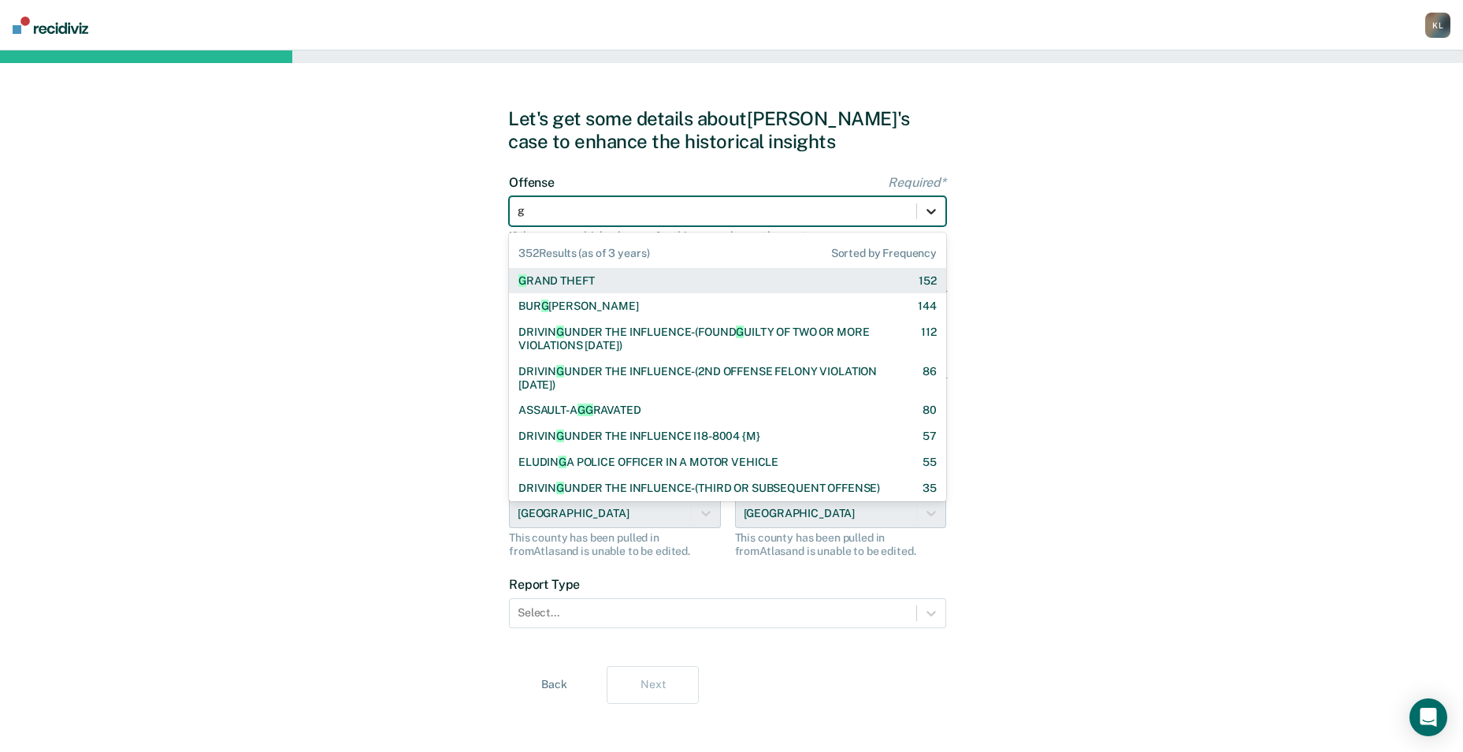
type input "gr"
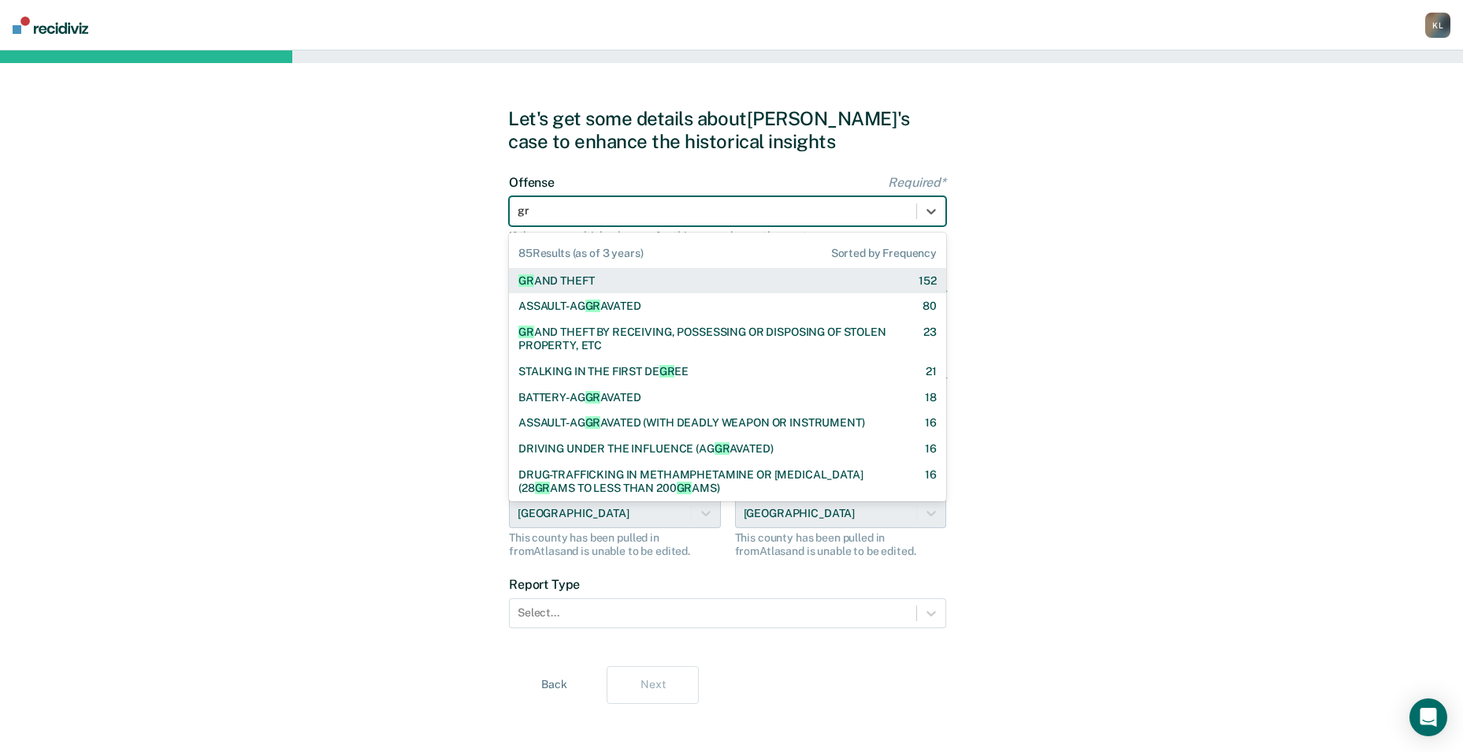
click at [605, 284] on div "GR AND THEFT 152" at bounding box center [727, 280] width 418 height 13
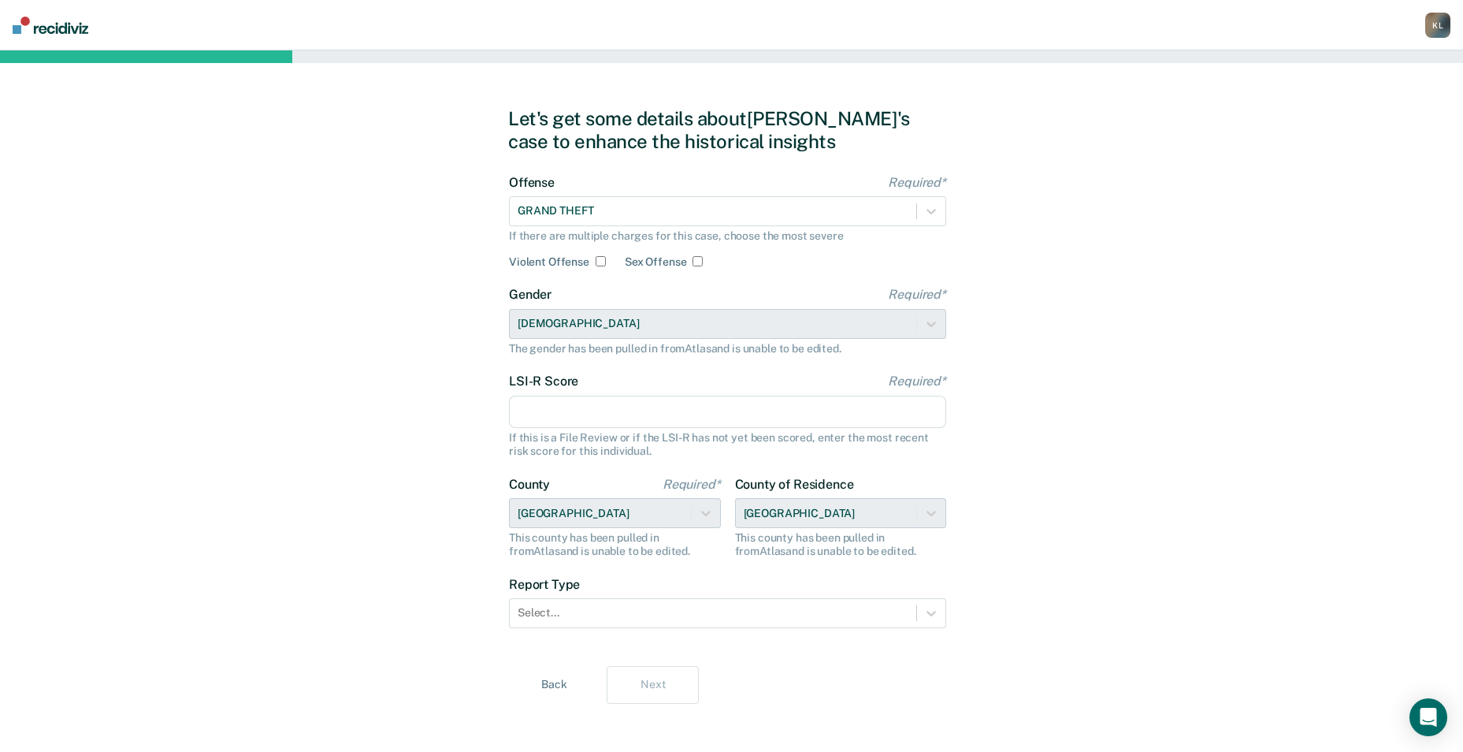
click at [630, 422] on input "LSI-R Score Required*" at bounding box center [727, 412] width 437 height 33
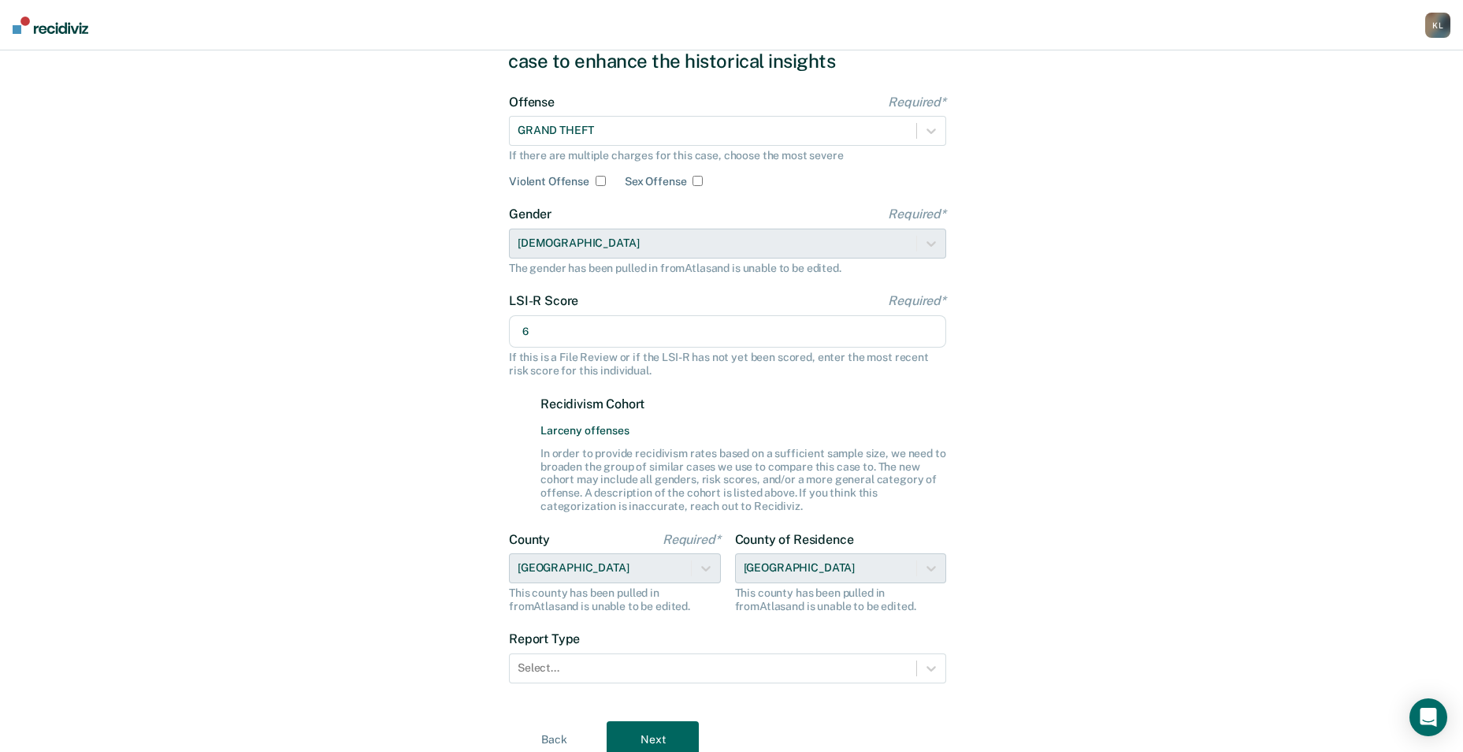
scroll to position [144, 0]
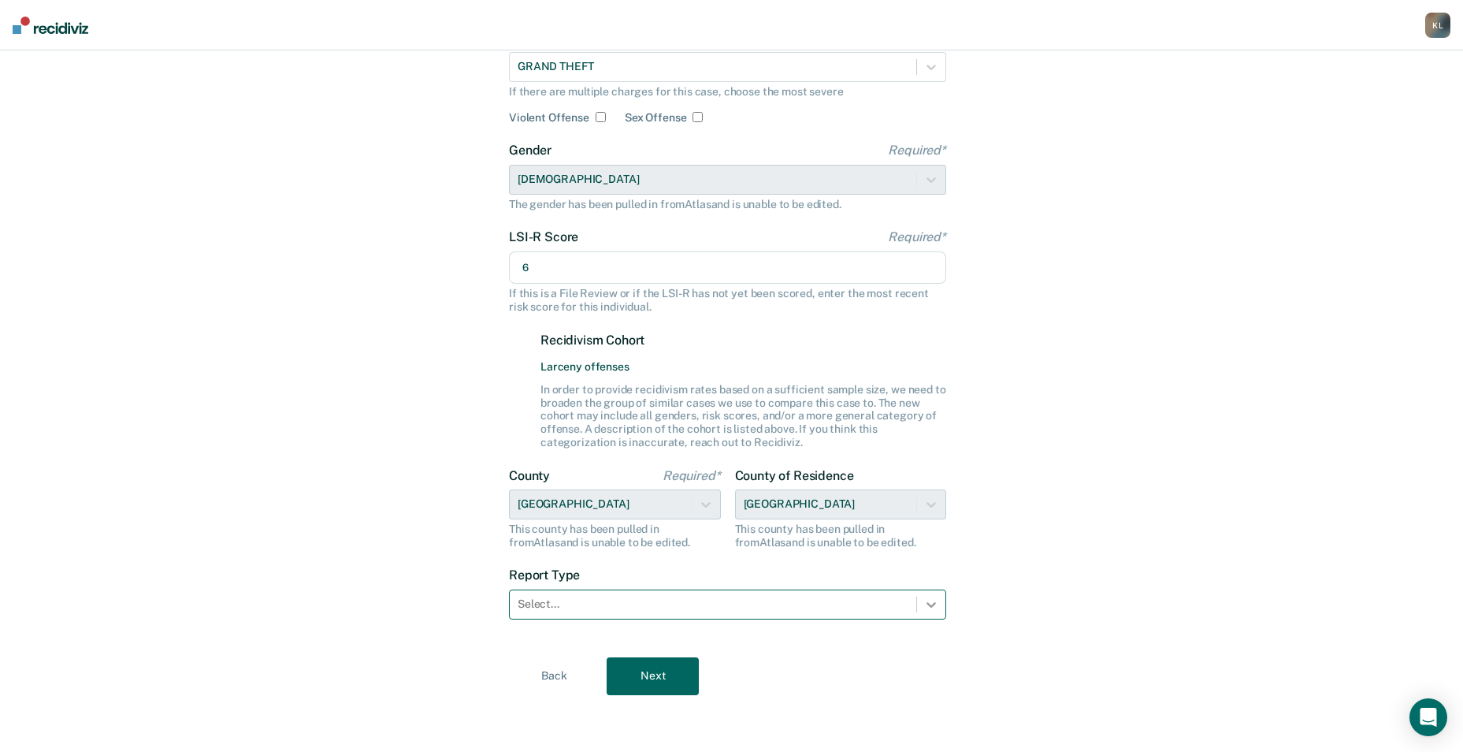
type input "6"
click at [936, 609] on icon at bounding box center [931, 604] width 16 height 16
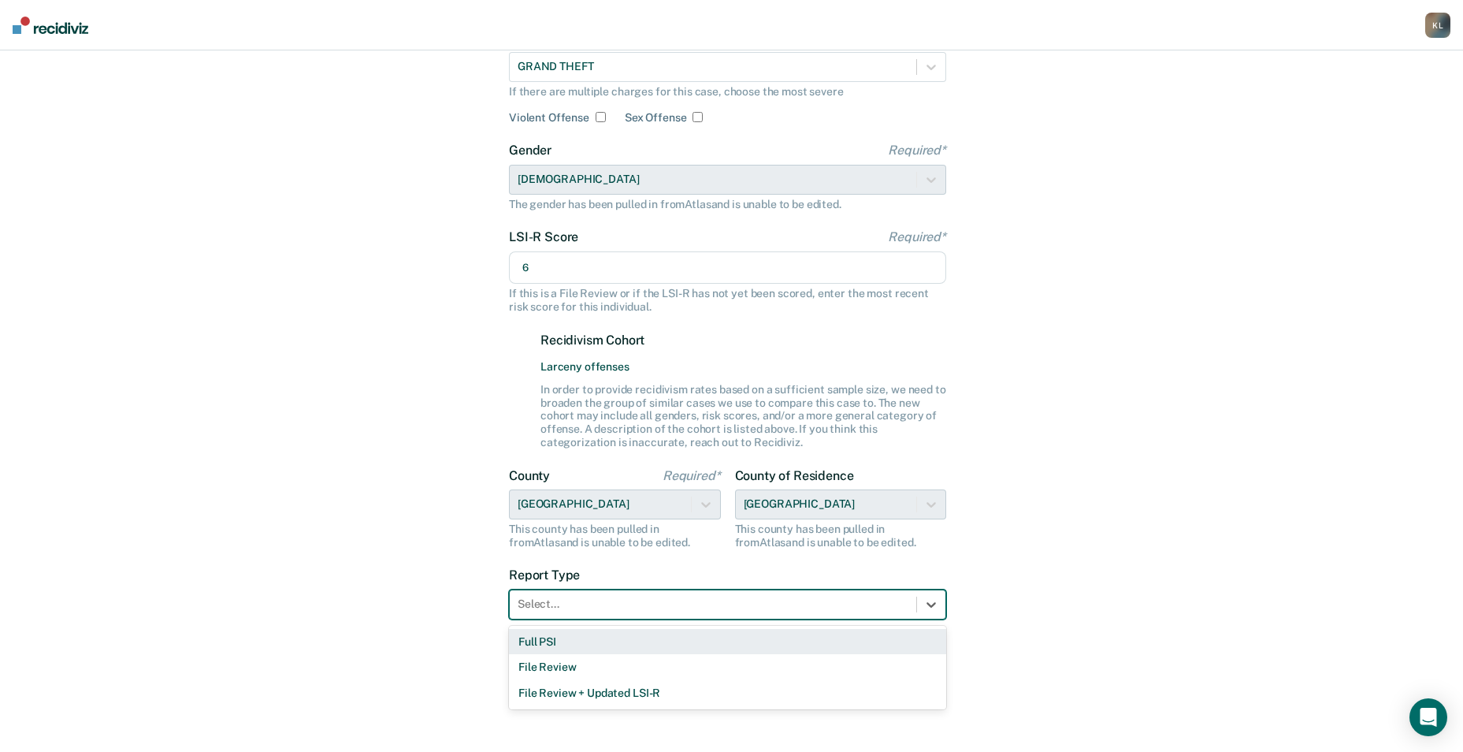
click at [547, 641] on div "Full PSI" at bounding box center [727, 642] width 437 height 26
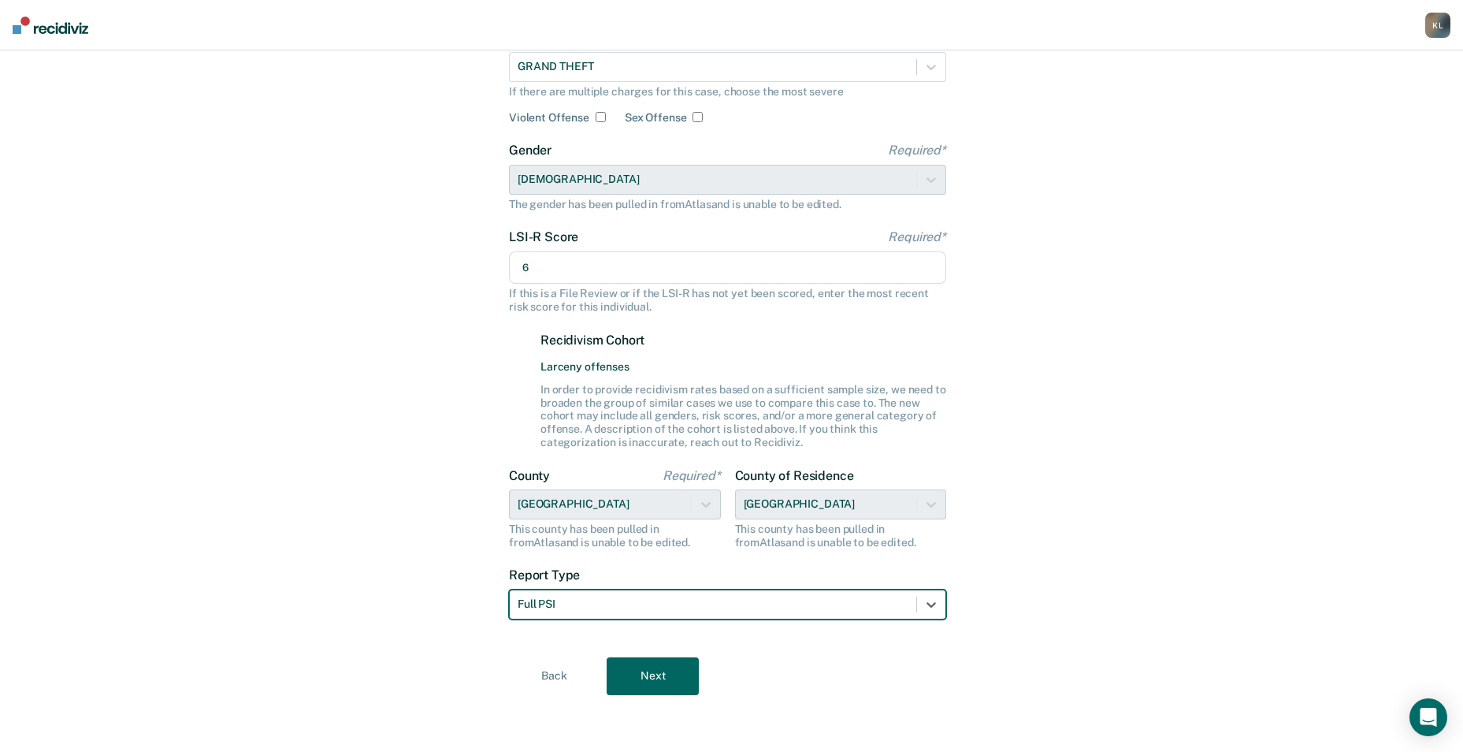
click at [625, 680] on button "Next" at bounding box center [653, 676] width 92 height 38
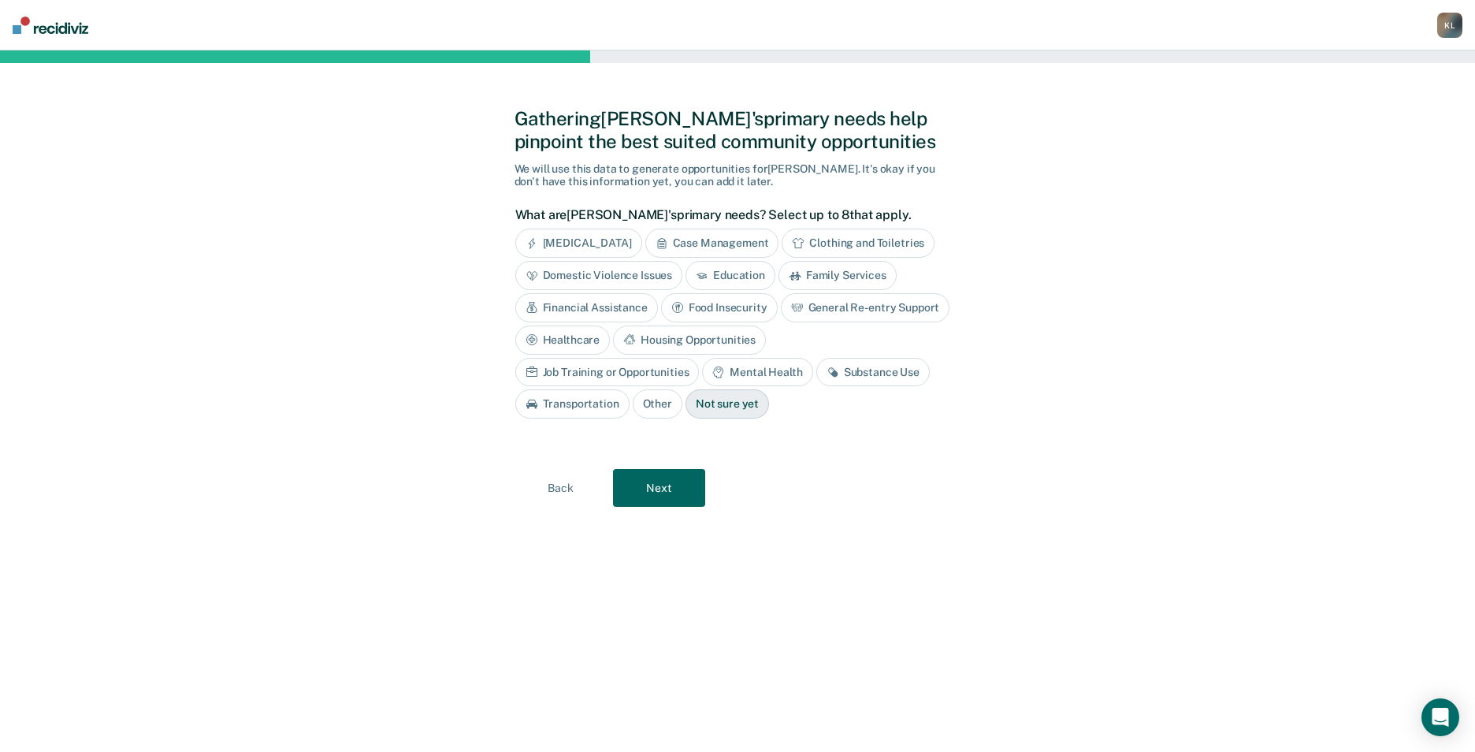
click at [702, 367] on div "Mental Health" at bounding box center [757, 372] width 110 height 29
click at [629, 477] on button "Next" at bounding box center [659, 488] width 92 height 38
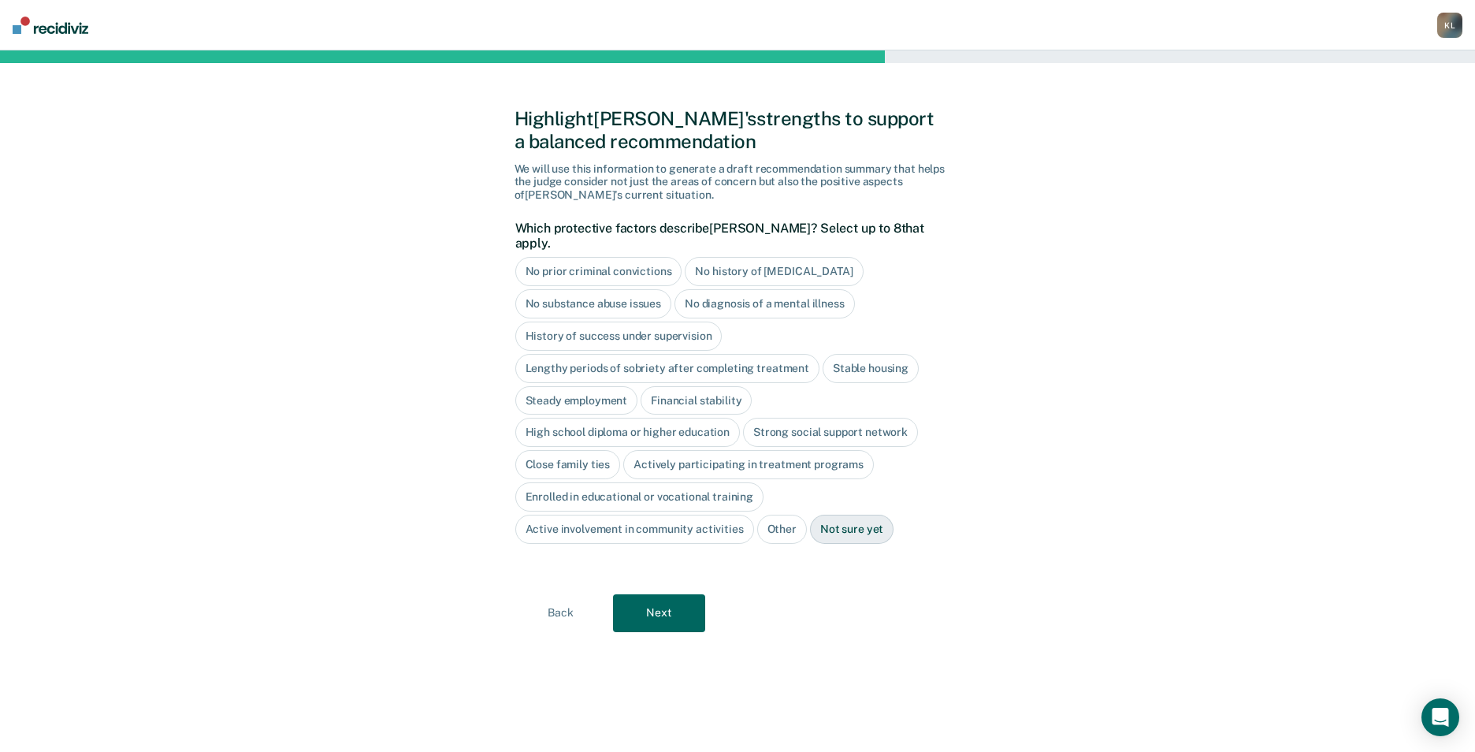
click at [757, 257] on div "No history of [MEDICAL_DATA]" at bounding box center [774, 271] width 178 height 29
click at [652, 290] on div "No substance abuse issues" at bounding box center [593, 303] width 157 height 29
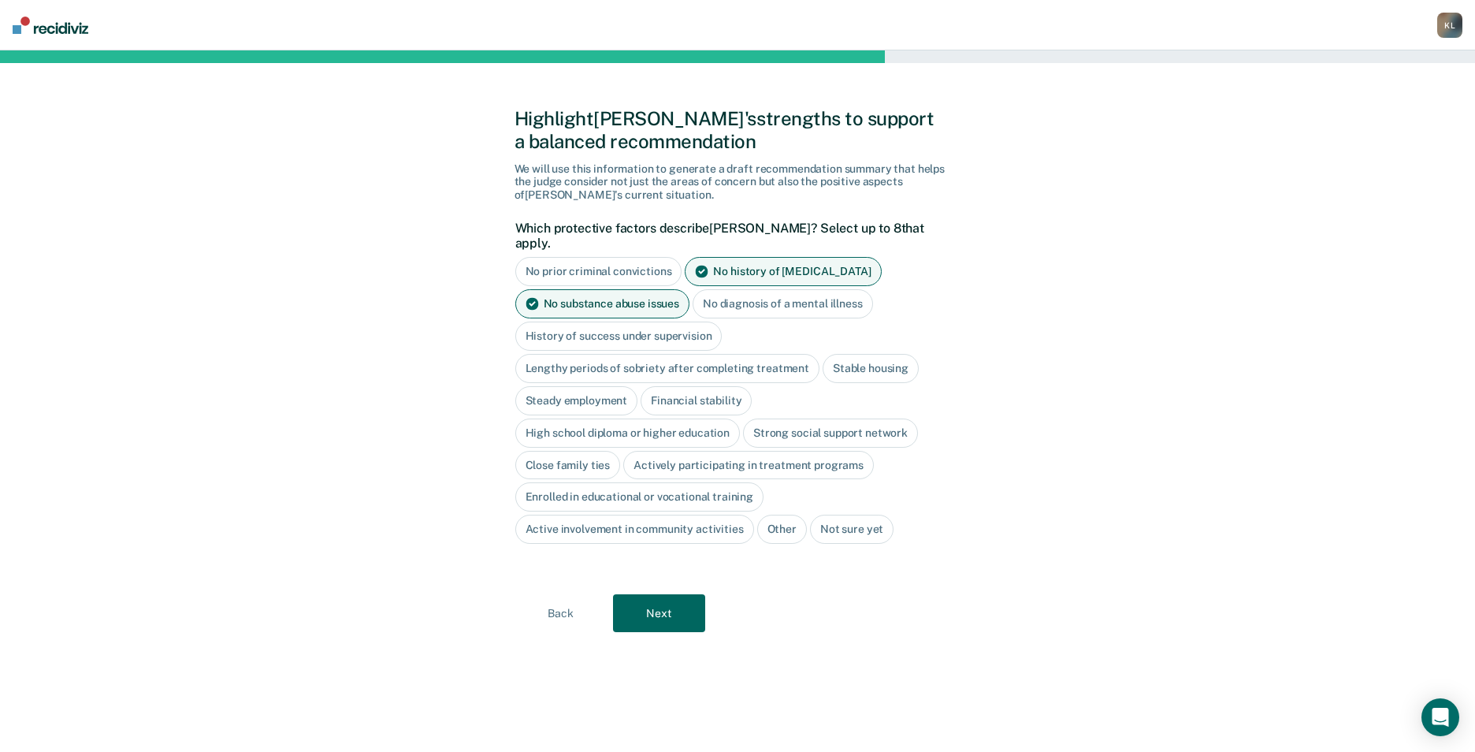
click at [836, 354] on div "Stable housing" at bounding box center [871, 368] width 96 height 29
click at [595, 386] on div "Steady employment" at bounding box center [576, 400] width 123 height 29
click at [682, 388] on div "Financial stability" at bounding box center [714, 400] width 111 height 29
click at [673, 418] on div "High school diploma or higher education" at bounding box center [627, 432] width 225 height 29
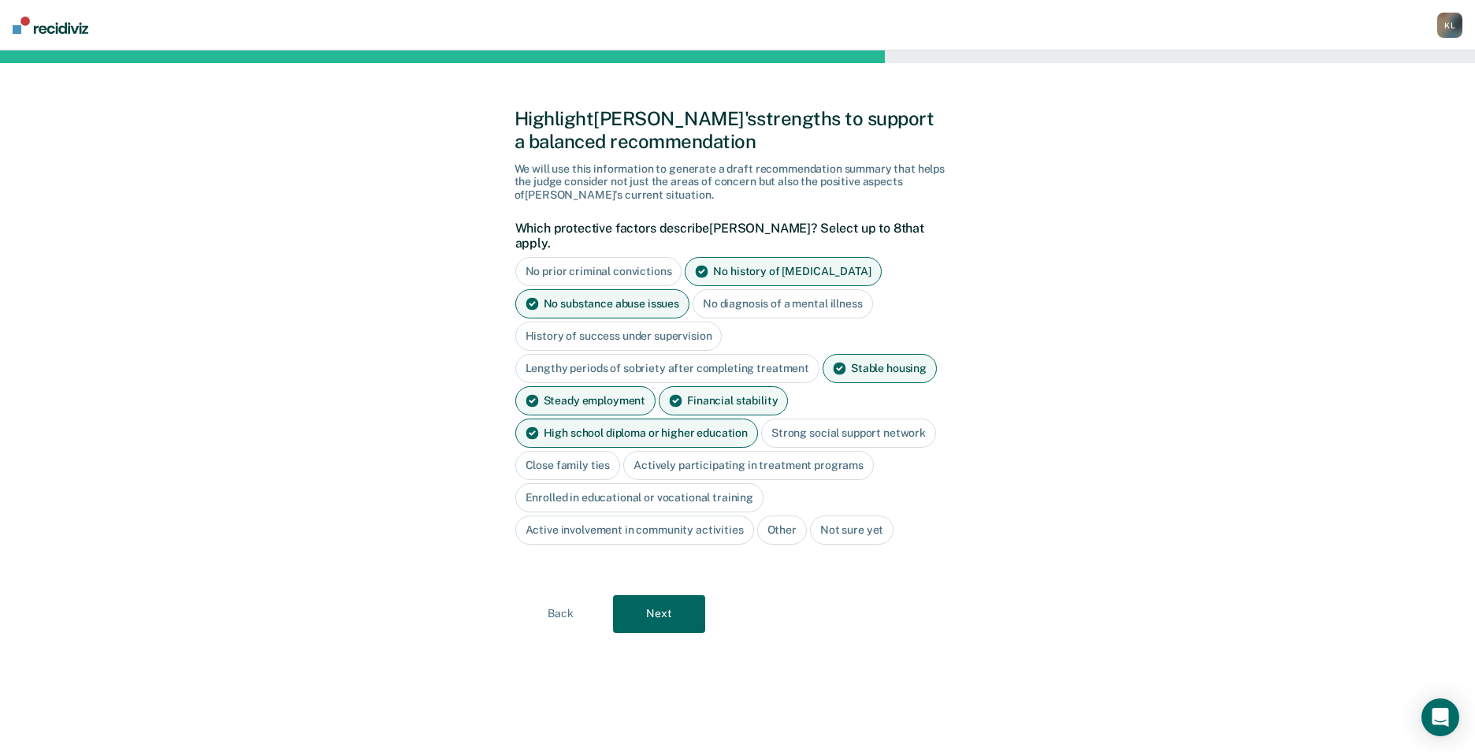
click at [589, 453] on div "Close family ties" at bounding box center [568, 465] width 106 height 29
click at [659, 599] on button "Next" at bounding box center [659, 614] width 92 height 38
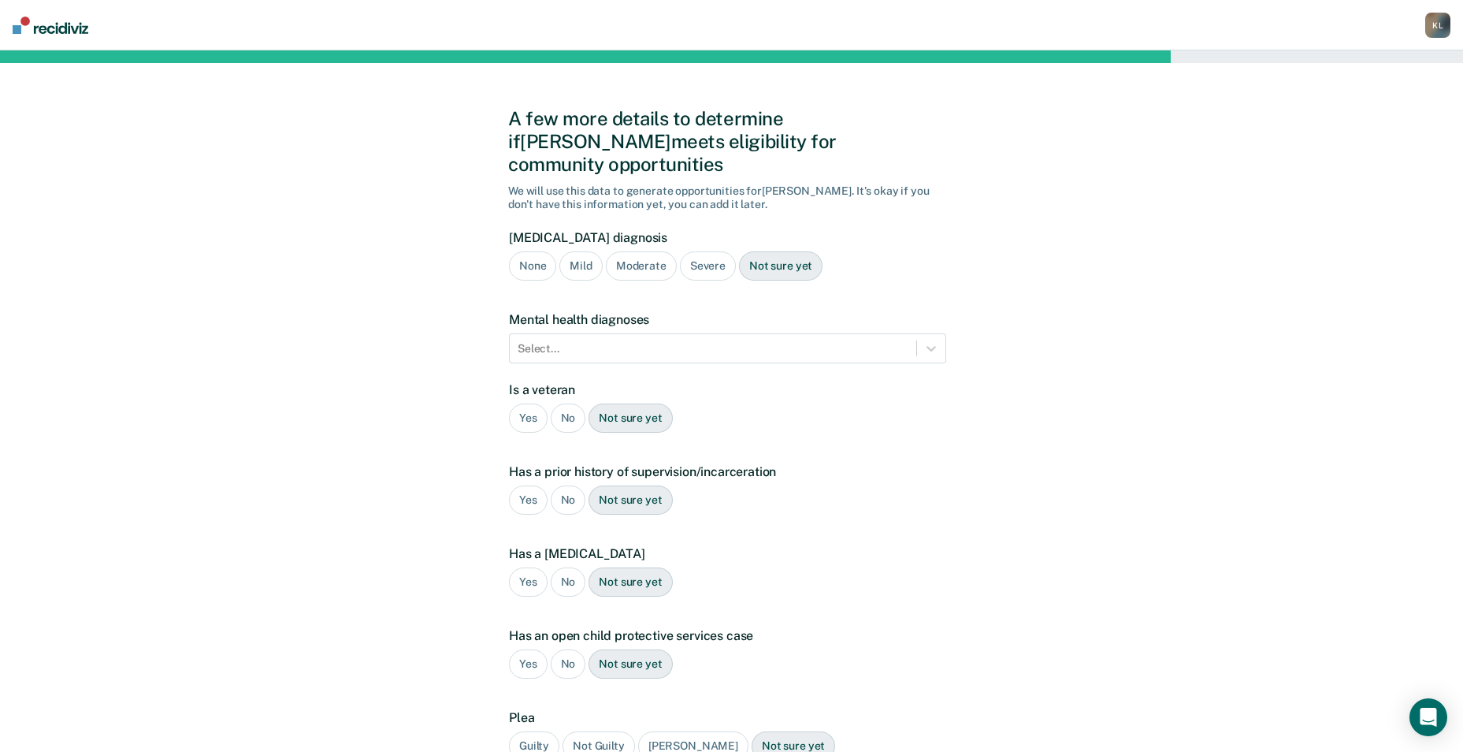
click at [531, 251] on div "None" at bounding box center [532, 265] width 47 height 29
click at [935, 340] on icon at bounding box center [931, 348] width 16 height 16
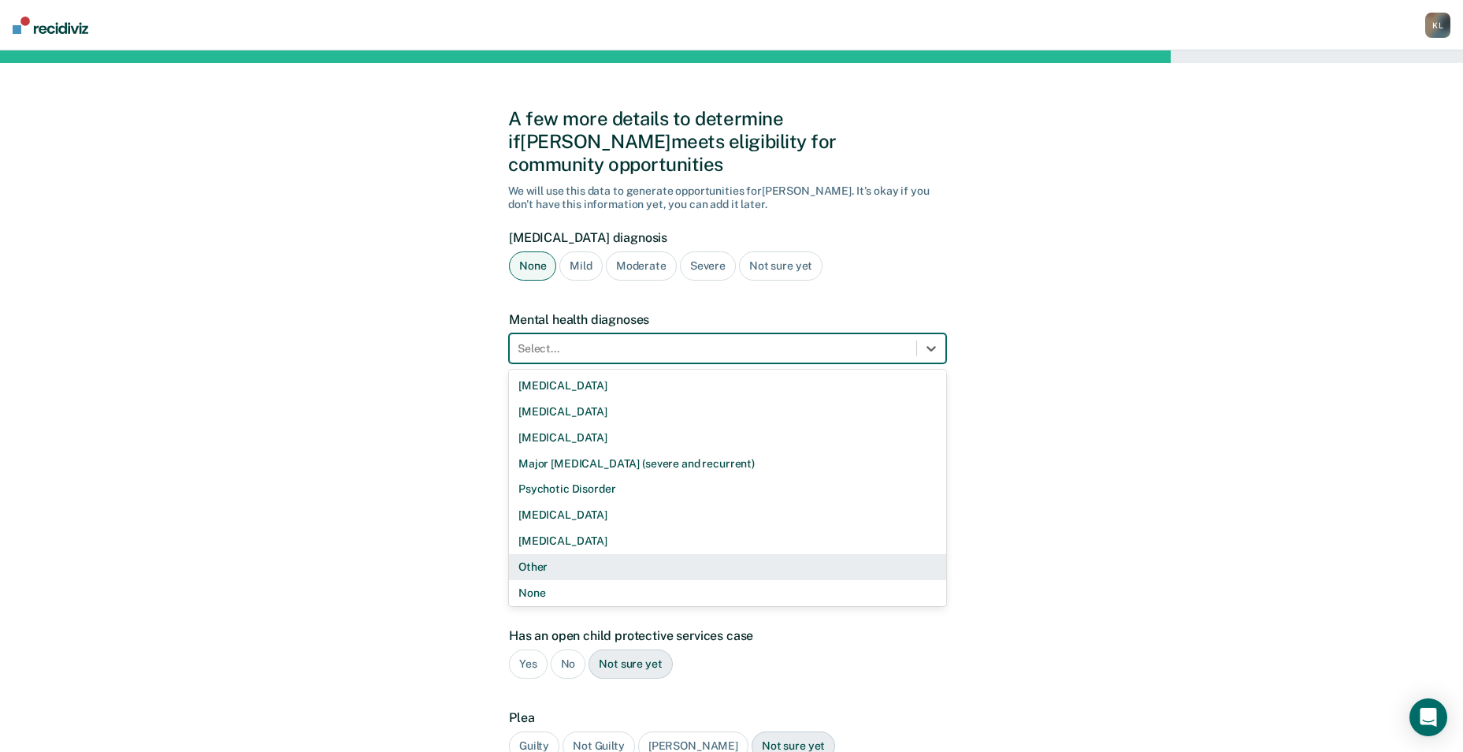
click at [535, 554] on div "Other" at bounding box center [727, 567] width 437 height 26
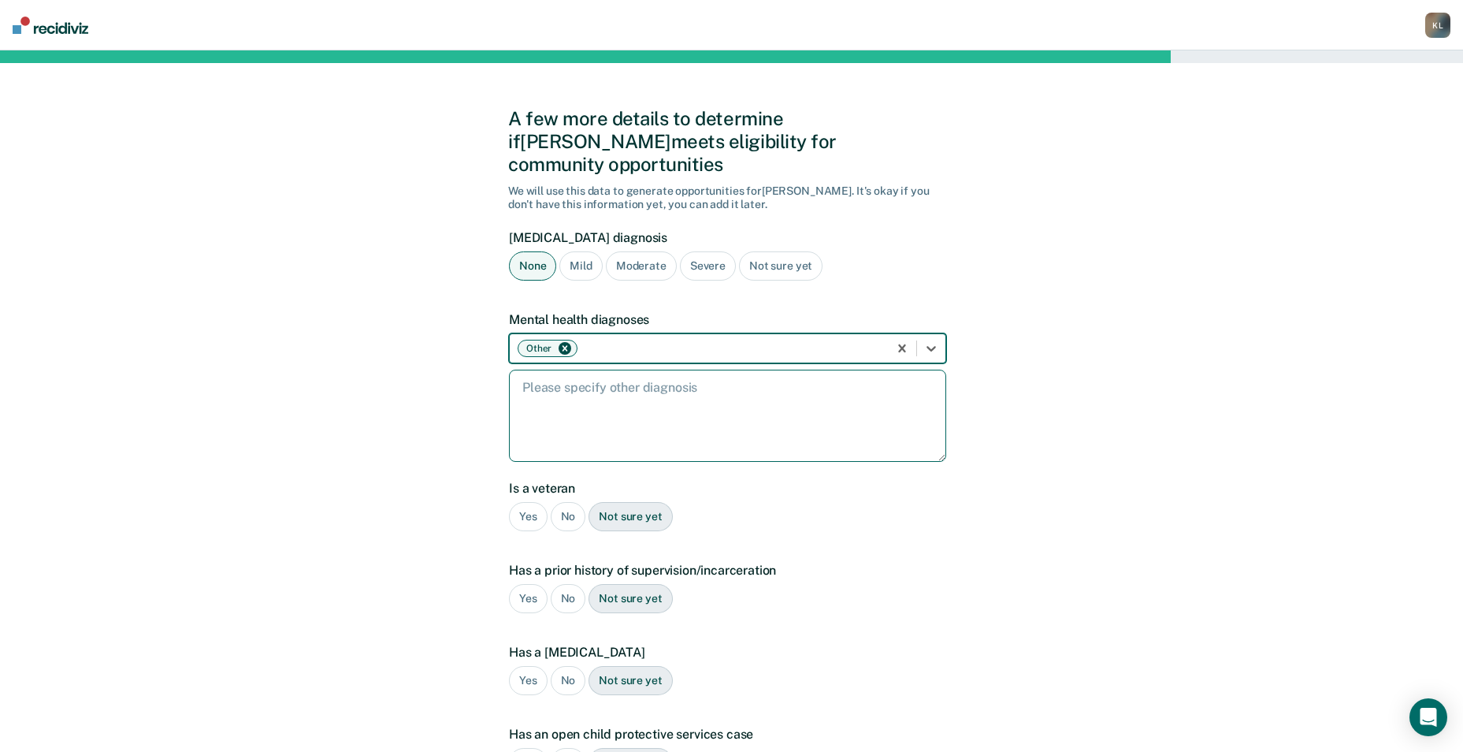
click at [644, 391] on textarea at bounding box center [727, 416] width 437 height 92
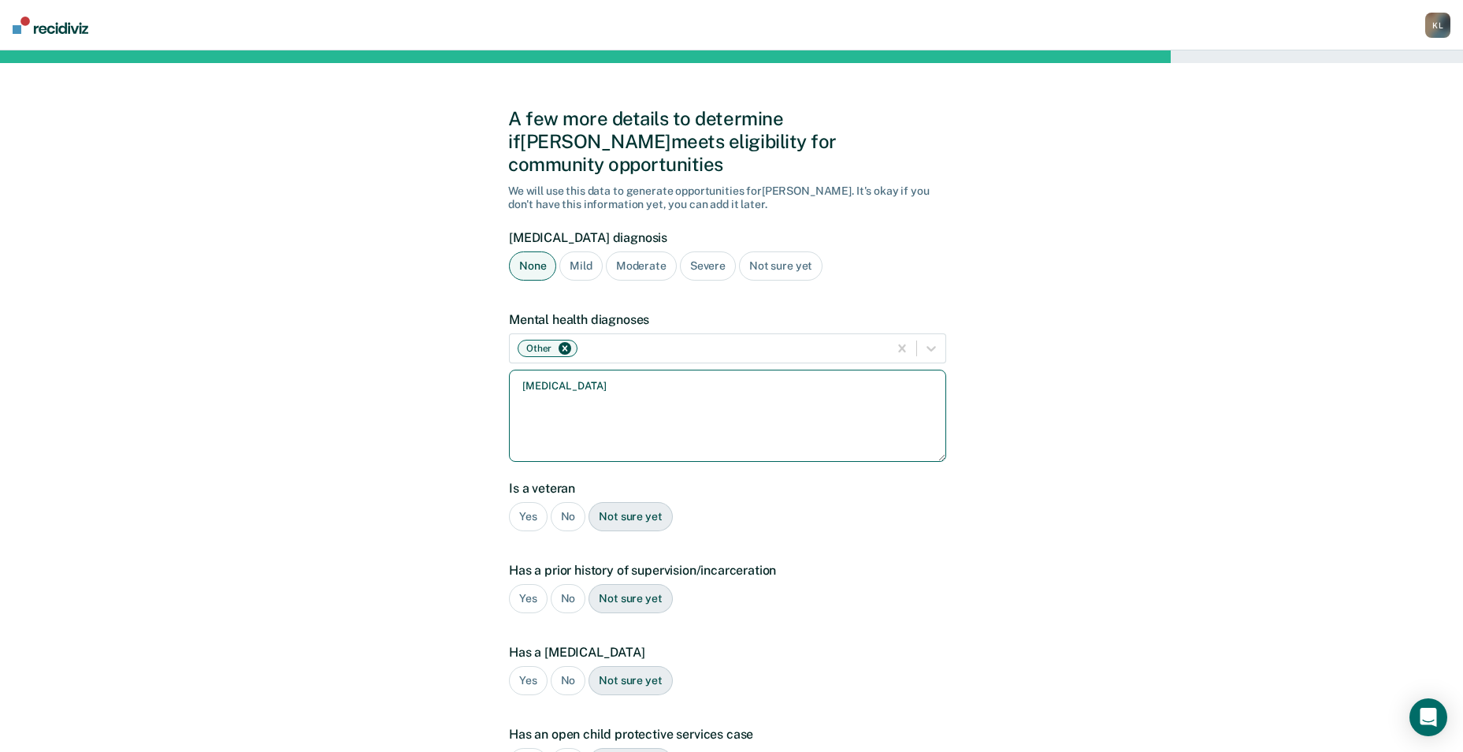
type textarea "[MEDICAL_DATA]"
click at [566, 502] on div "No" at bounding box center [568, 516] width 35 height 29
click at [557, 584] on div "No" at bounding box center [568, 598] width 35 height 29
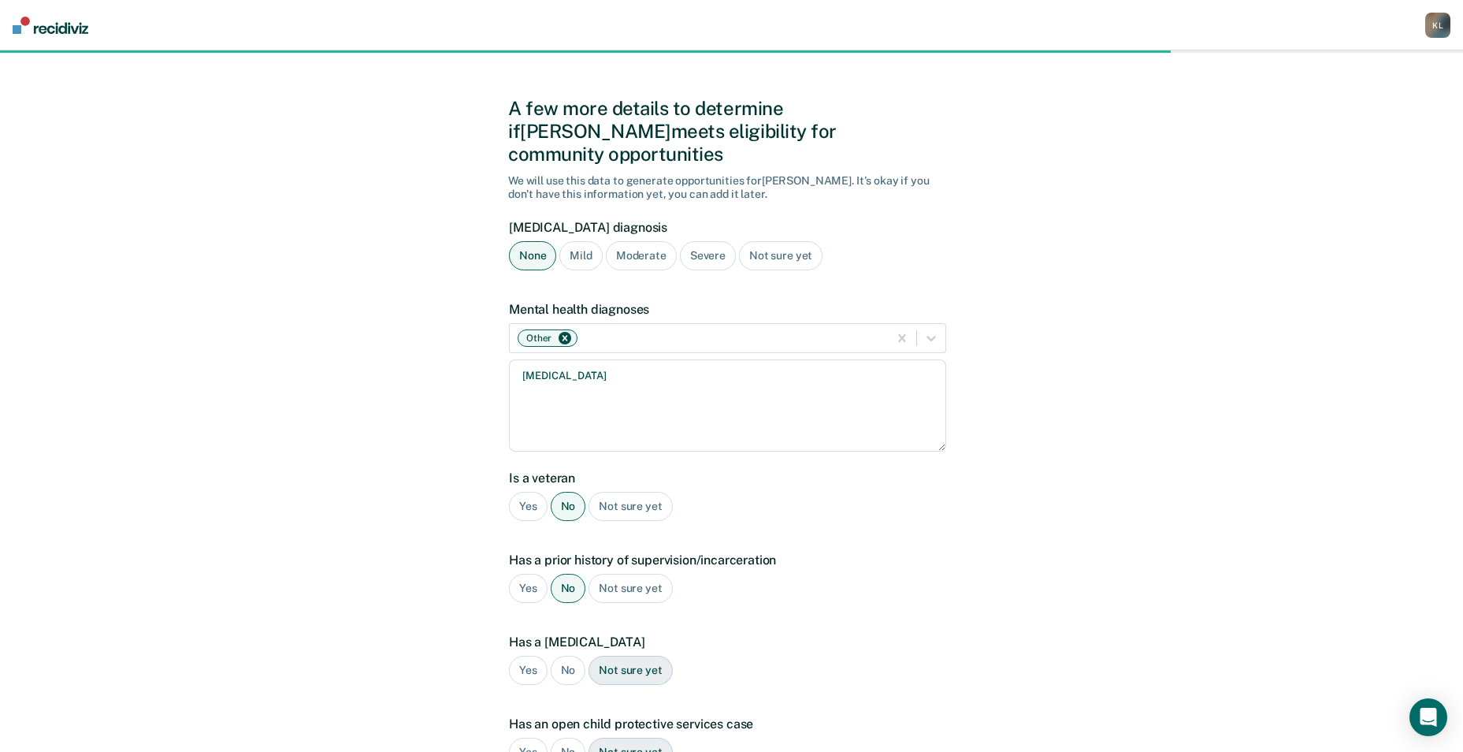
scroll to position [158, 0]
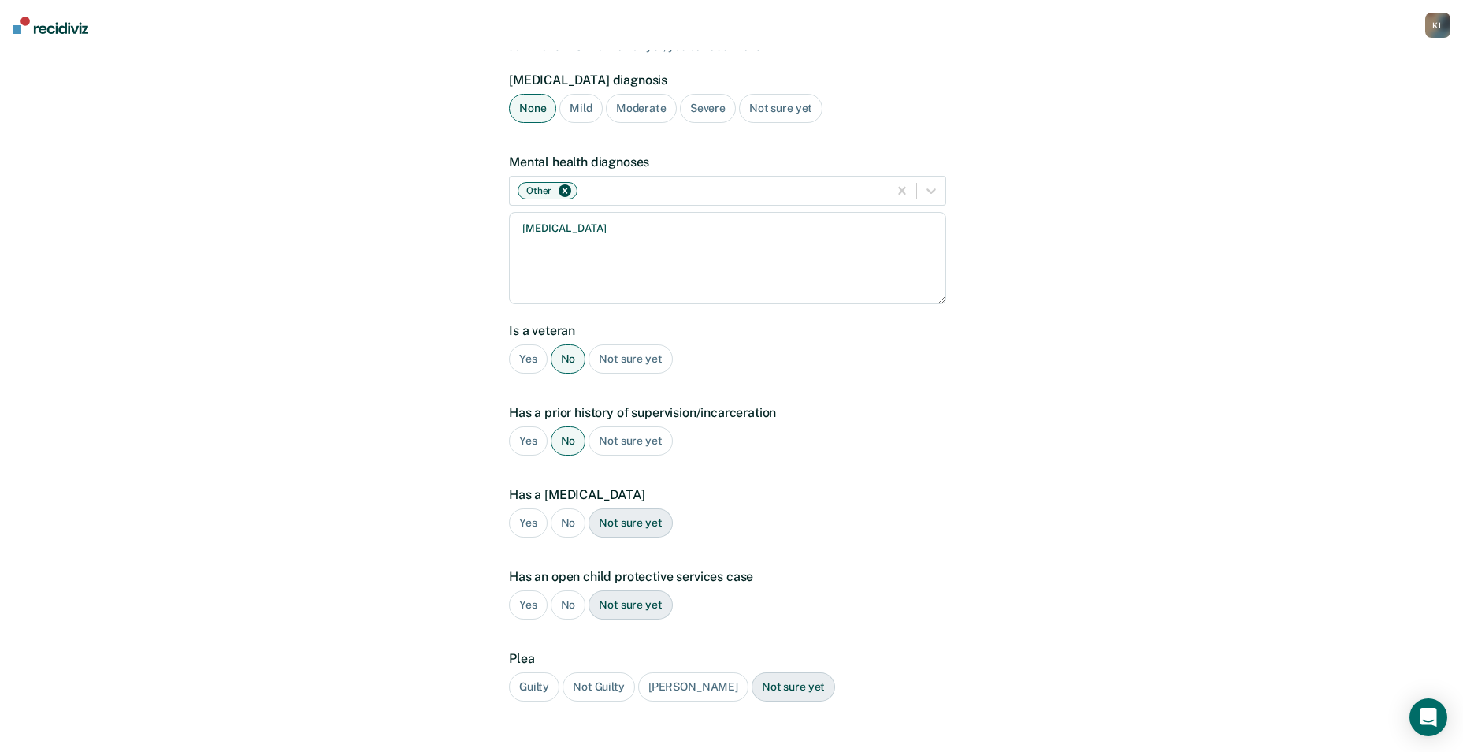
click at [573, 508] on div "No" at bounding box center [568, 522] width 35 height 29
click at [563, 590] on div "No" at bounding box center [568, 604] width 35 height 29
click at [540, 672] on div "Guilty" at bounding box center [534, 686] width 50 height 29
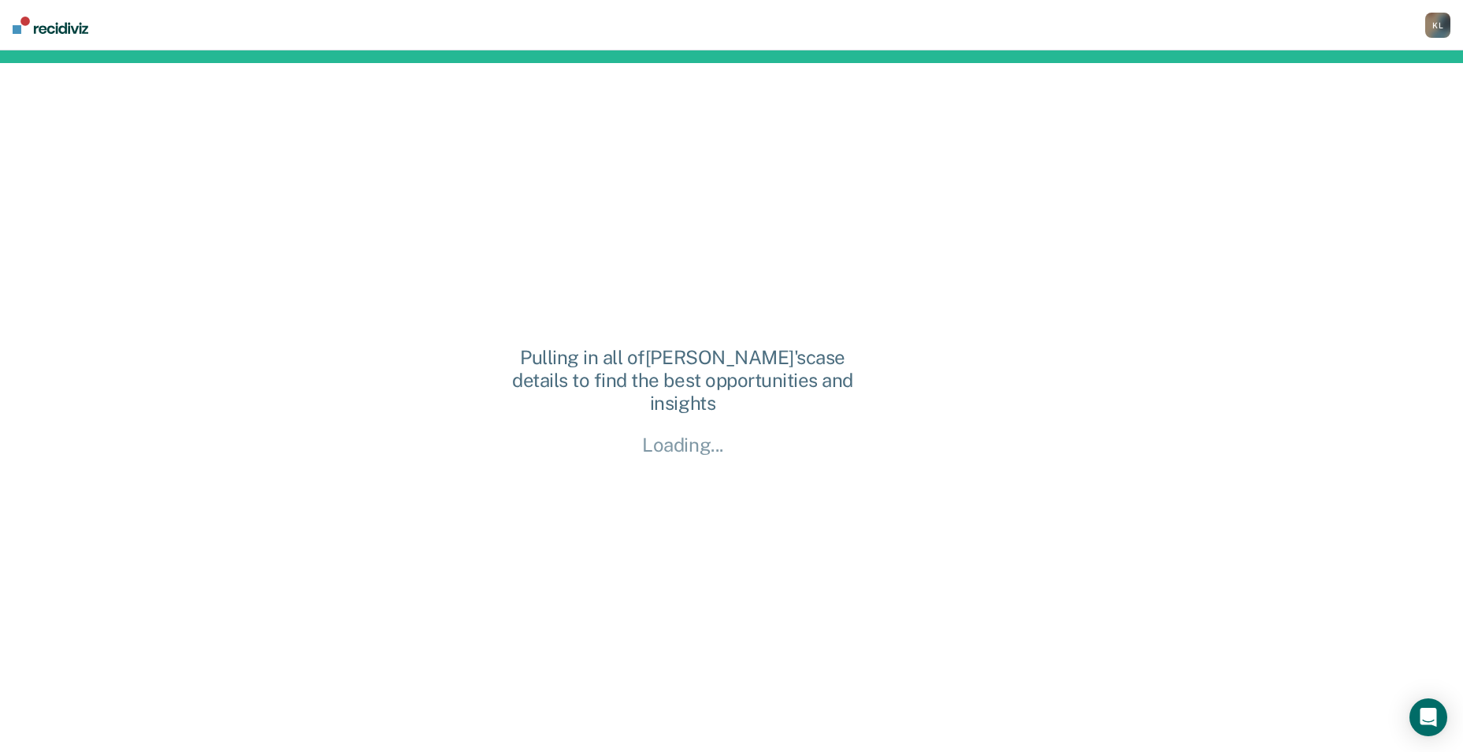
scroll to position [0, 0]
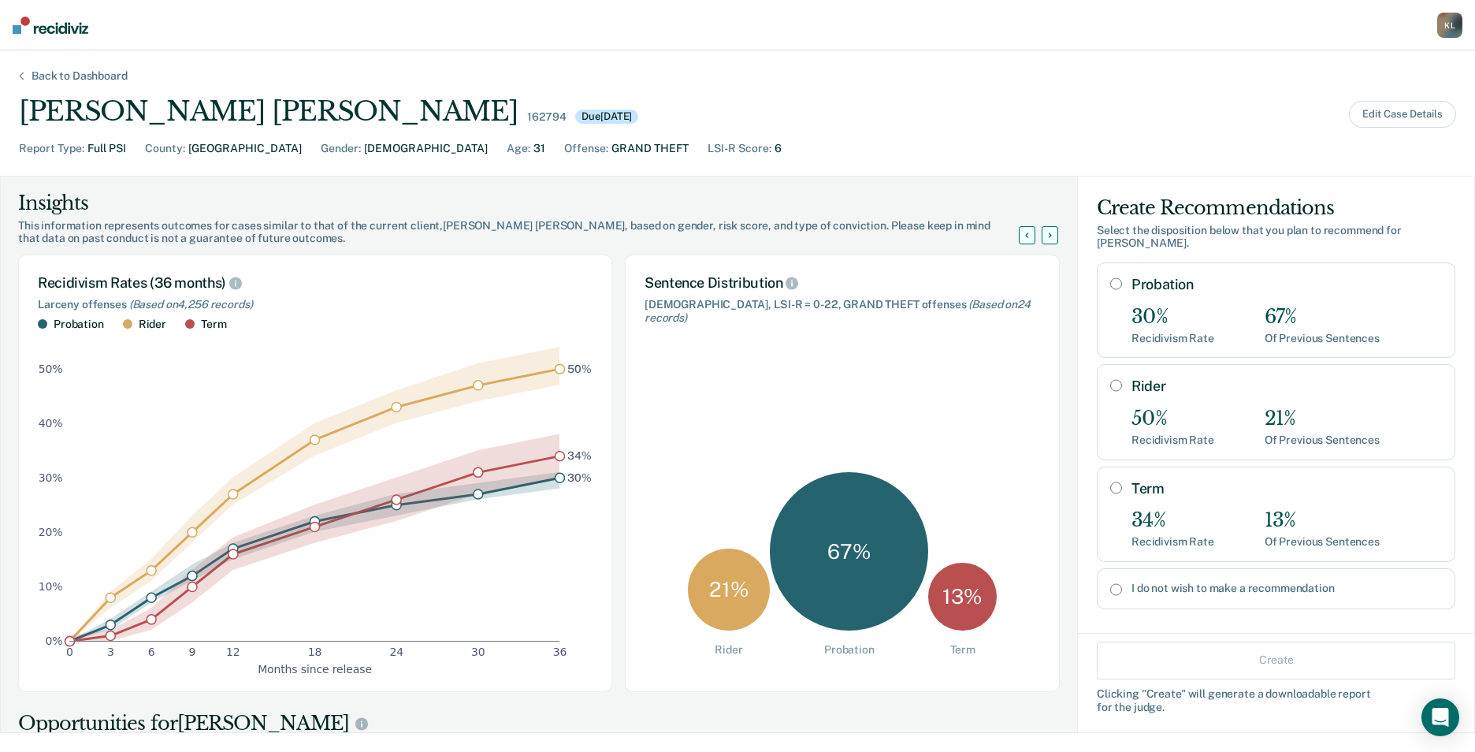
click at [1110, 277] on input "Probation" at bounding box center [1116, 283] width 12 height 13
radio input "true"
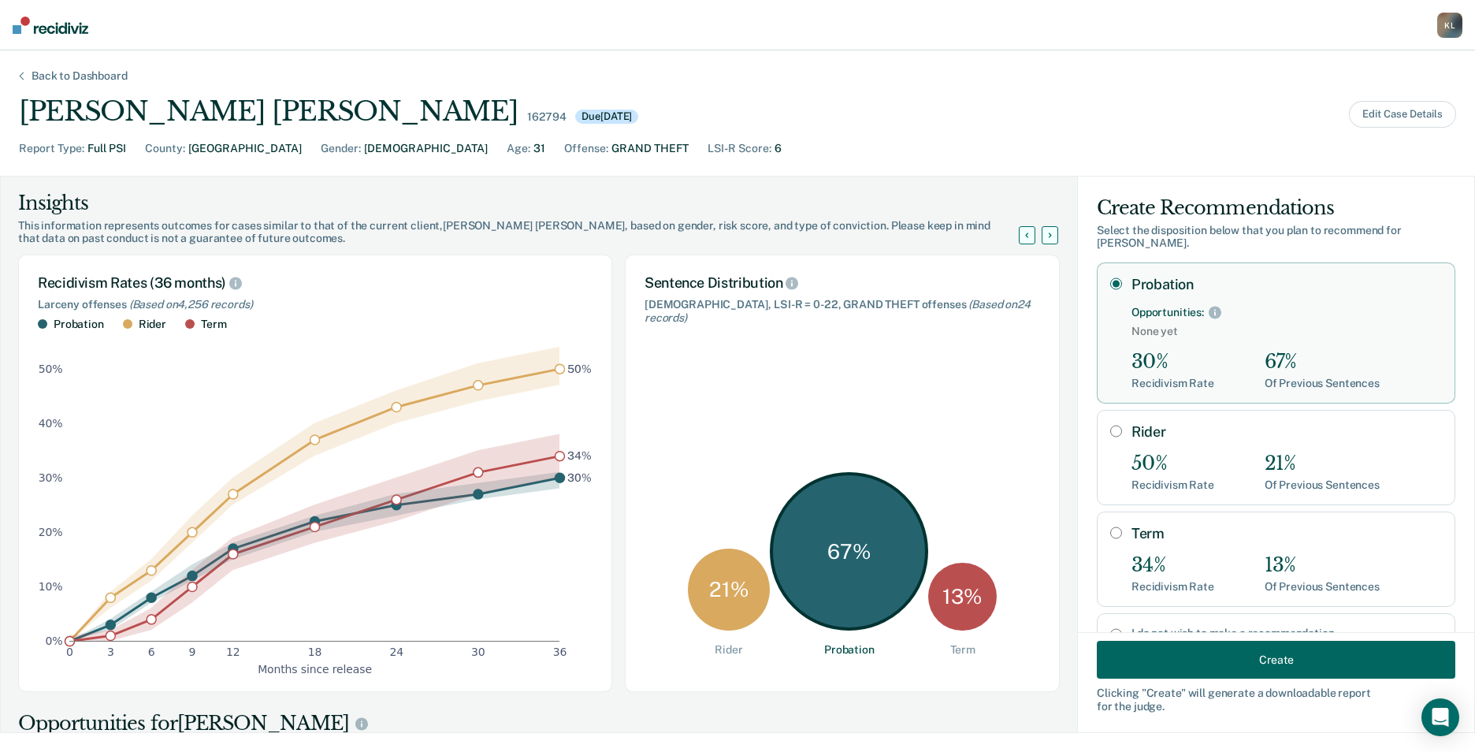
click at [1142, 659] on button "Create" at bounding box center [1276, 660] width 358 height 38
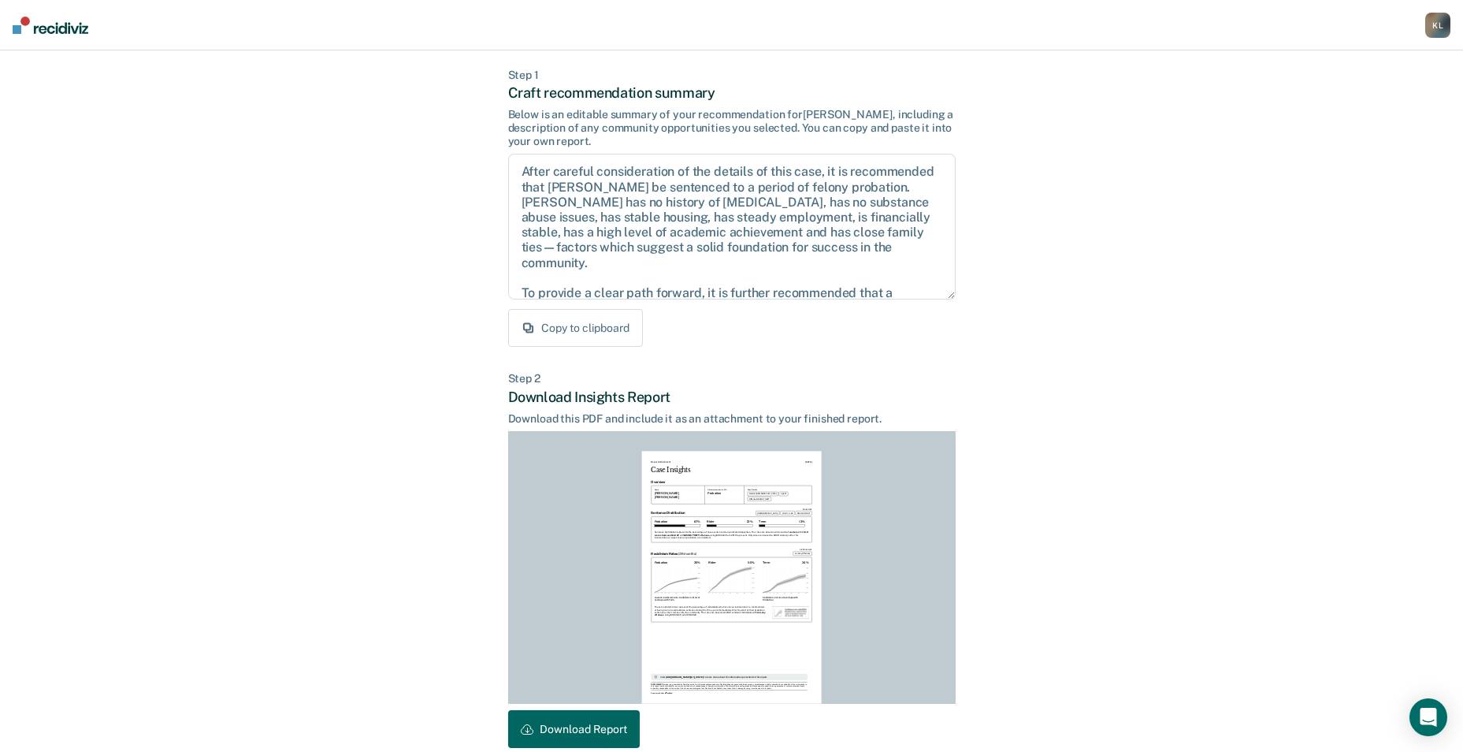
scroll to position [147, 0]
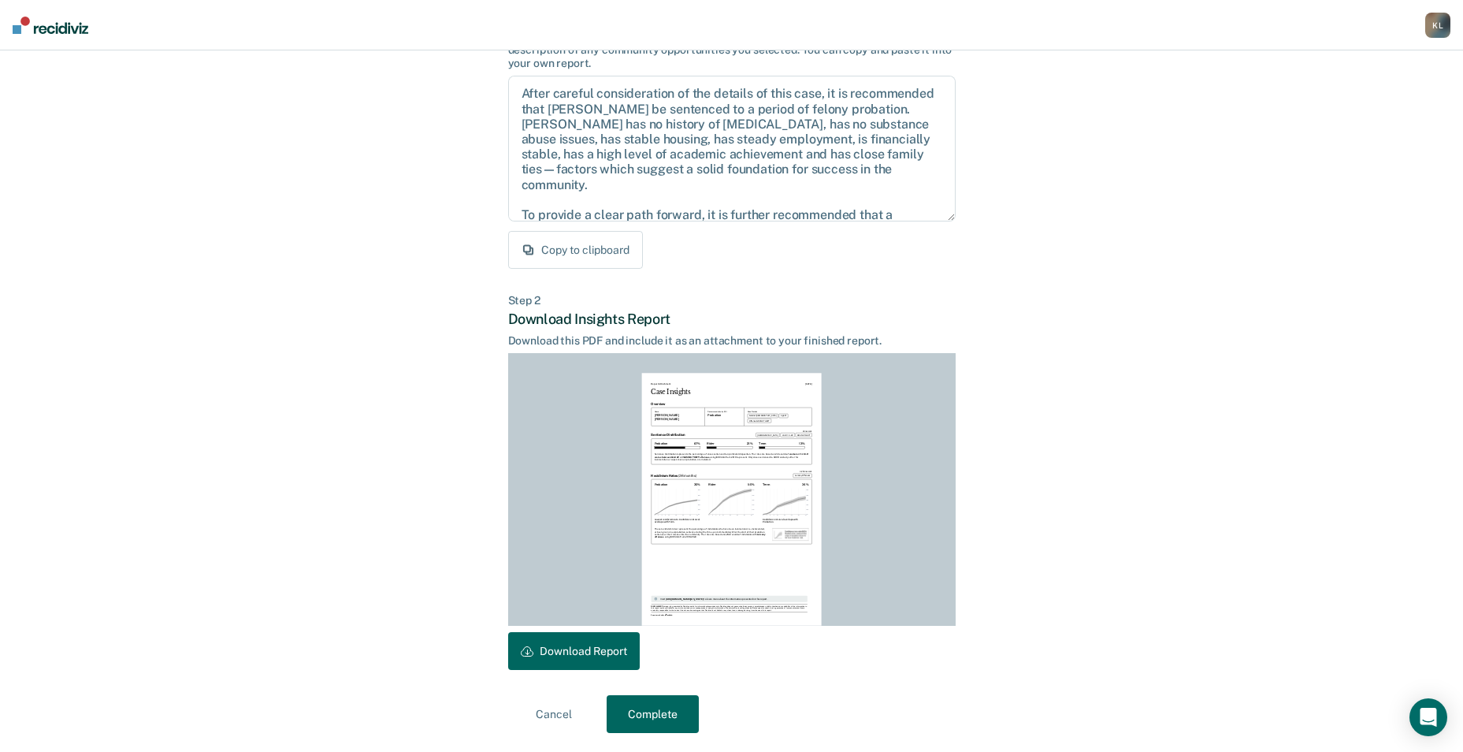
click at [559, 629] on div "Report Attachment [DATE] Case Insights Overview Name [PERSON_NAME] [PERSON_NAME…" at bounding box center [732, 498] width 448 height 273
click at [543, 649] on button "Download Report" at bounding box center [574, 651] width 132 height 38
click at [660, 707] on button "Complete" at bounding box center [653, 714] width 92 height 38
